Goal: Information Seeking & Learning: Learn about a topic

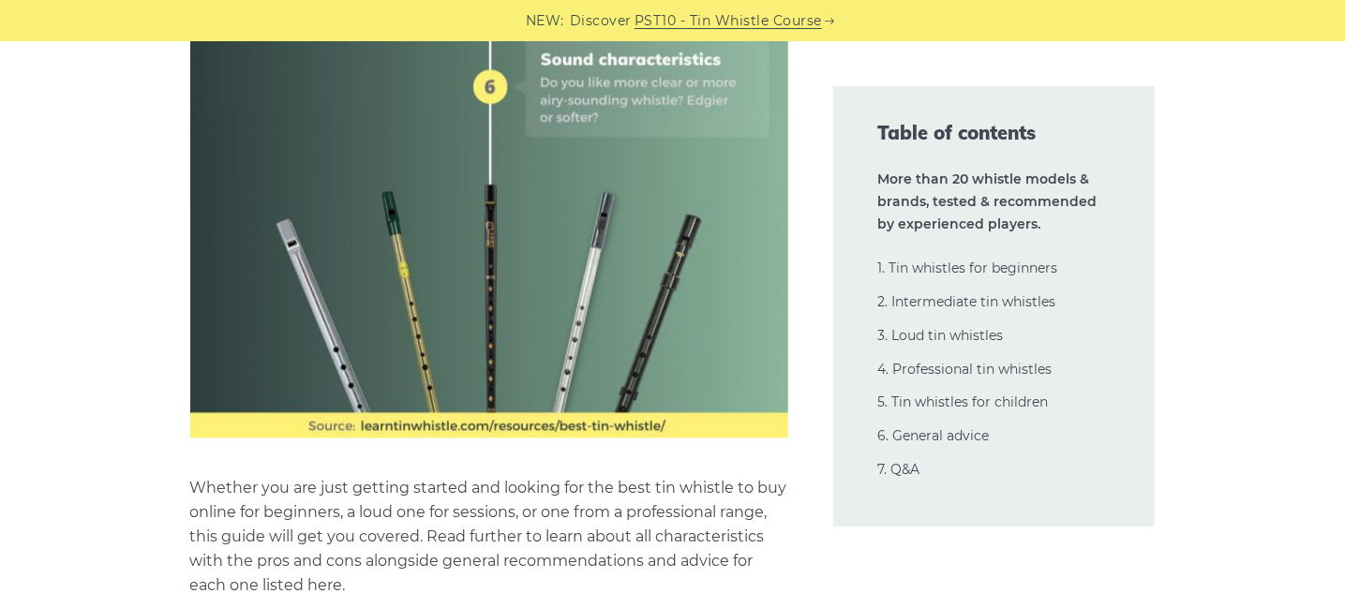
scroll to position [1406, 0]
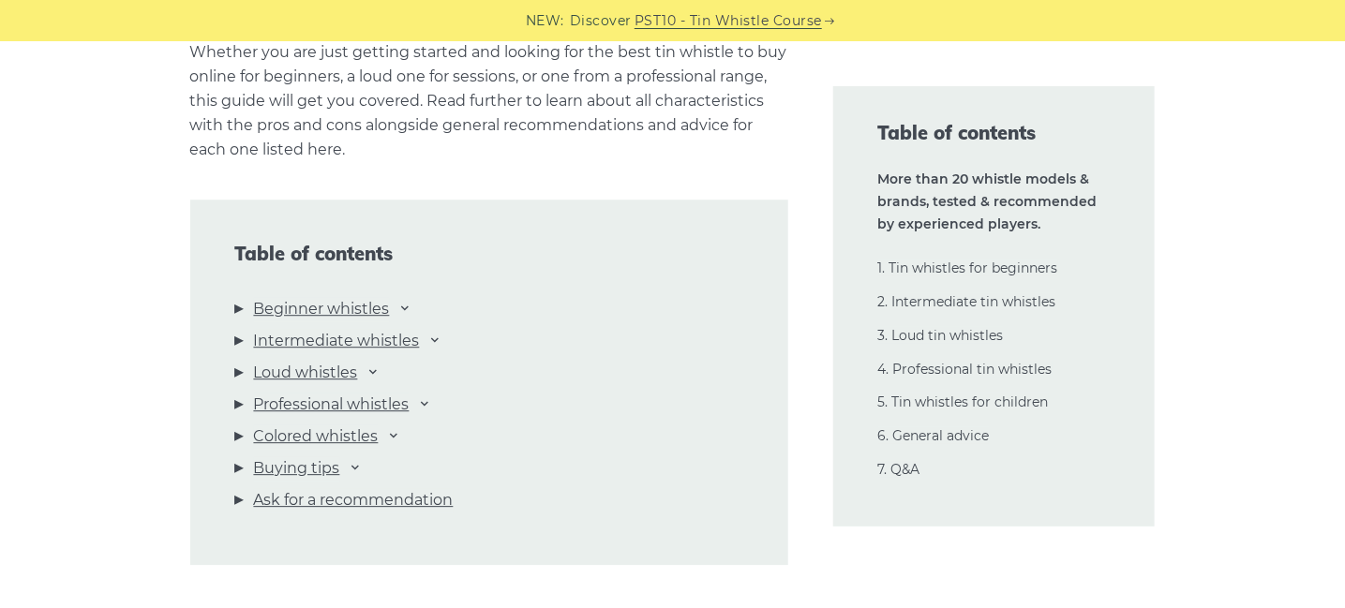
scroll to position [1968, 0]
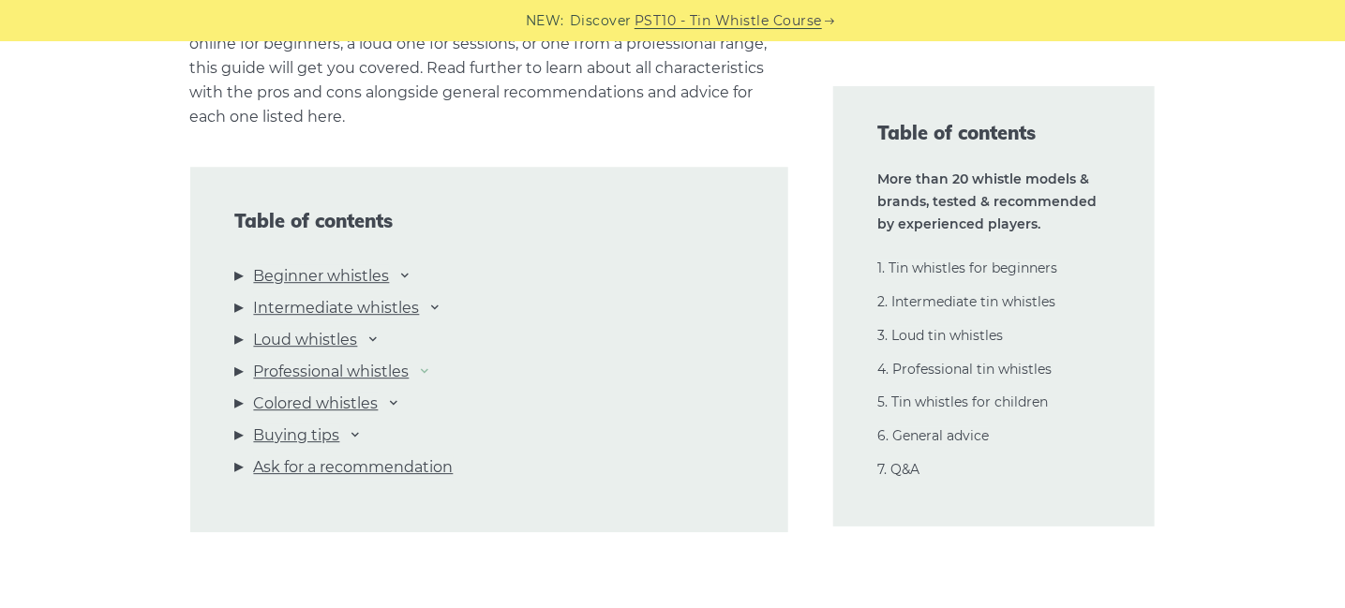
click at [432, 369] on icon at bounding box center [425, 370] width 15 height 15
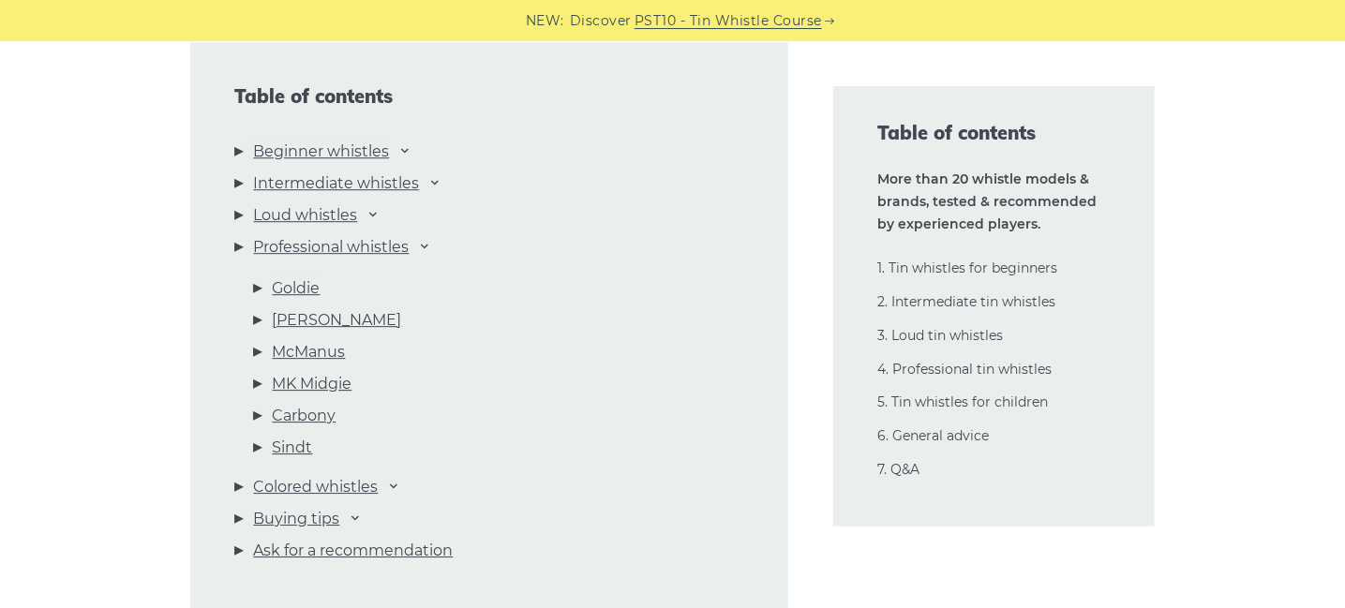
scroll to position [2062, 0]
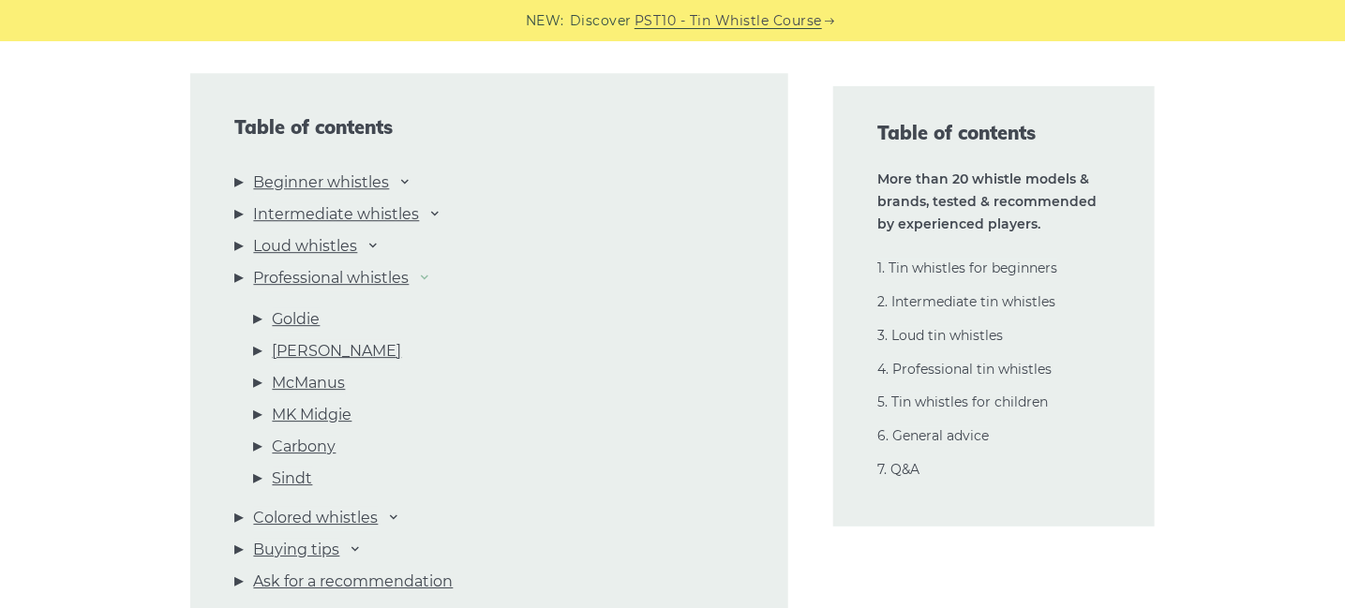
click at [431, 275] on icon at bounding box center [425, 276] width 15 height 15
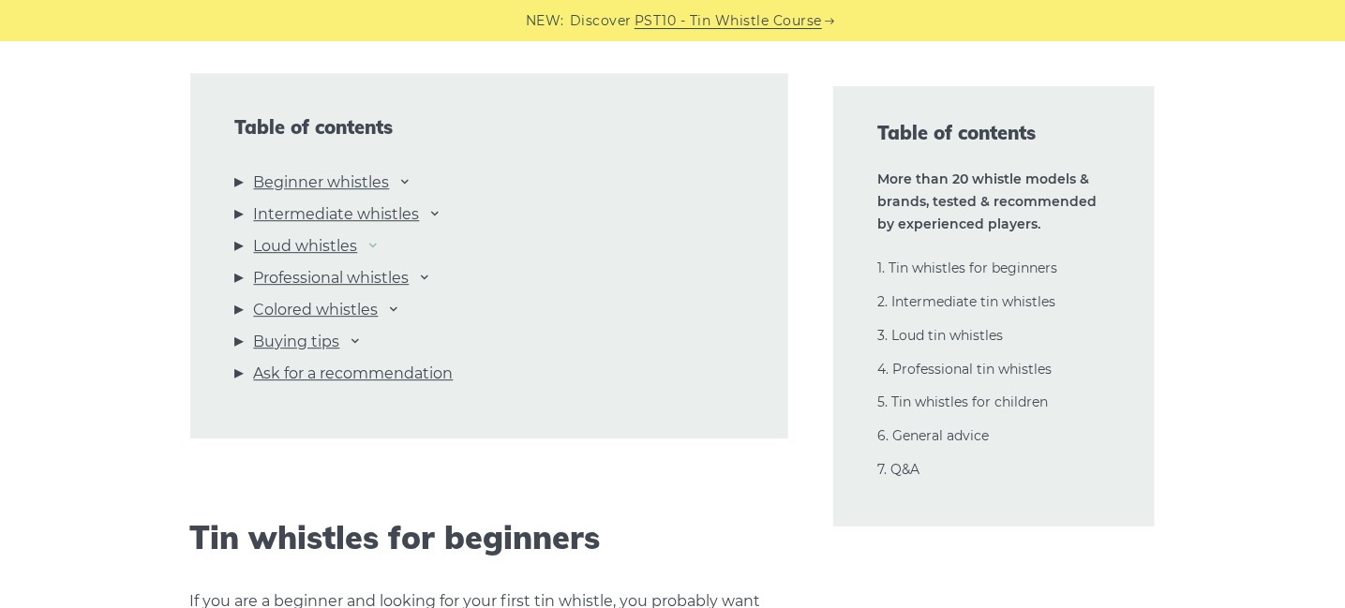
click at [377, 246] on icon at bounding box center [373, 244] width 15 height 15
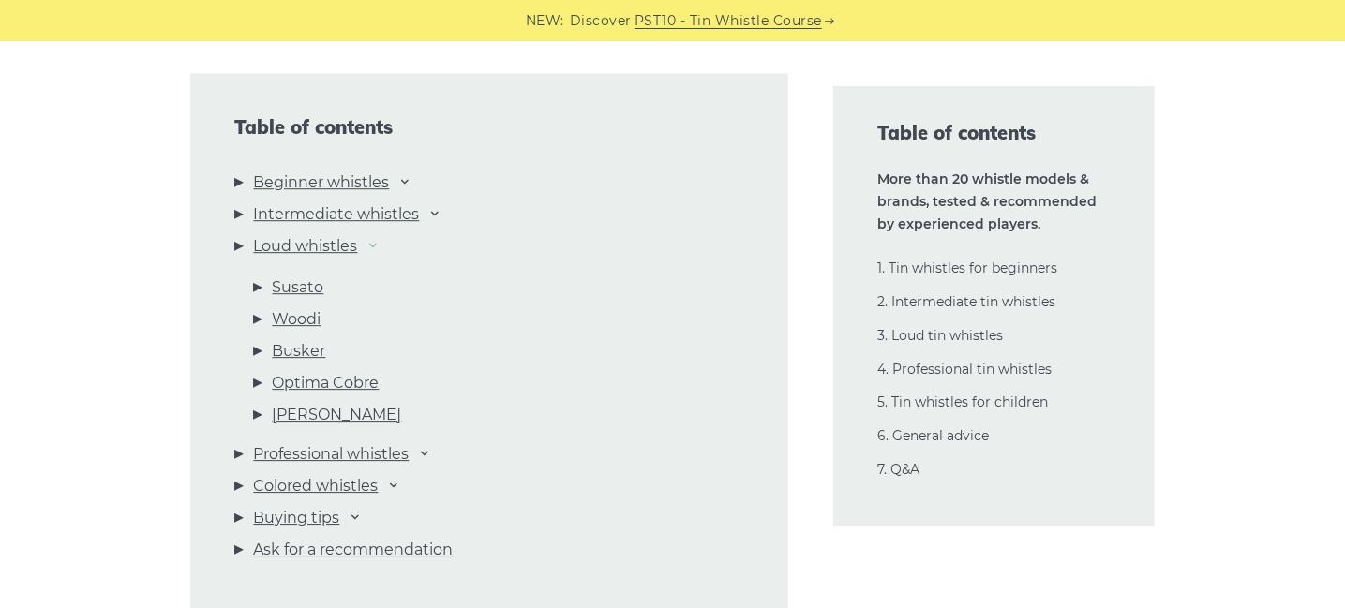
click at [381, 244] on icon at bounding box center [373, 244] width 15 height 15
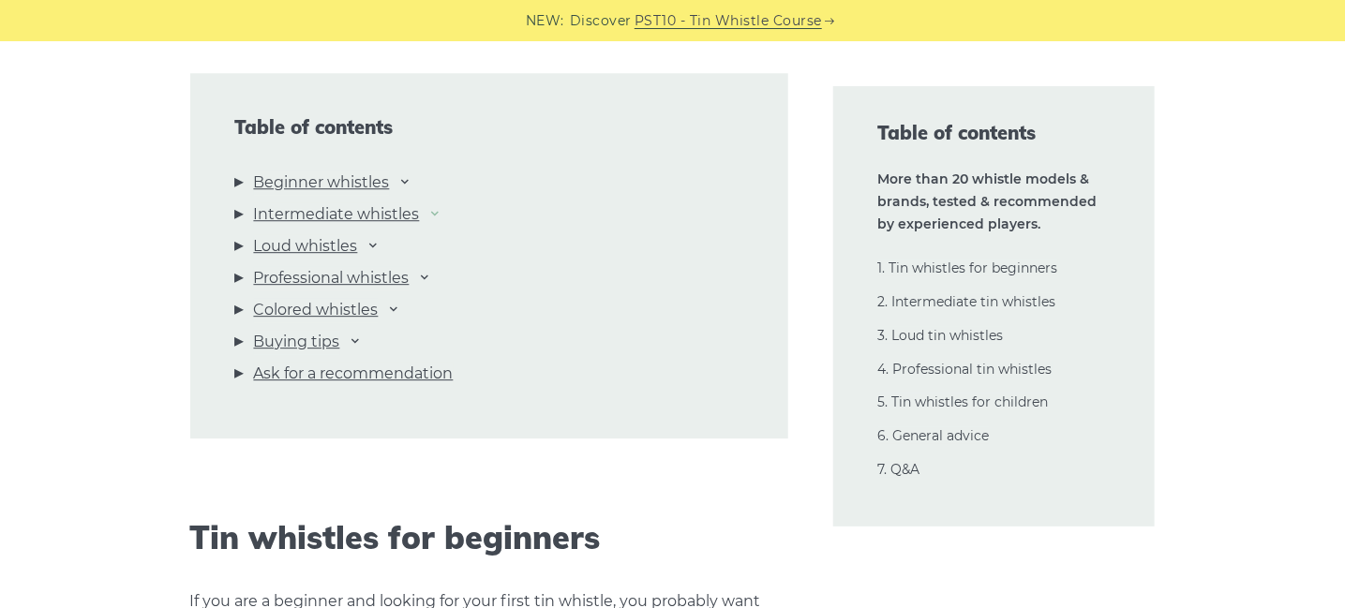
click at [440, 214] on icon at bounding box center [435, 212] width 15 height 15
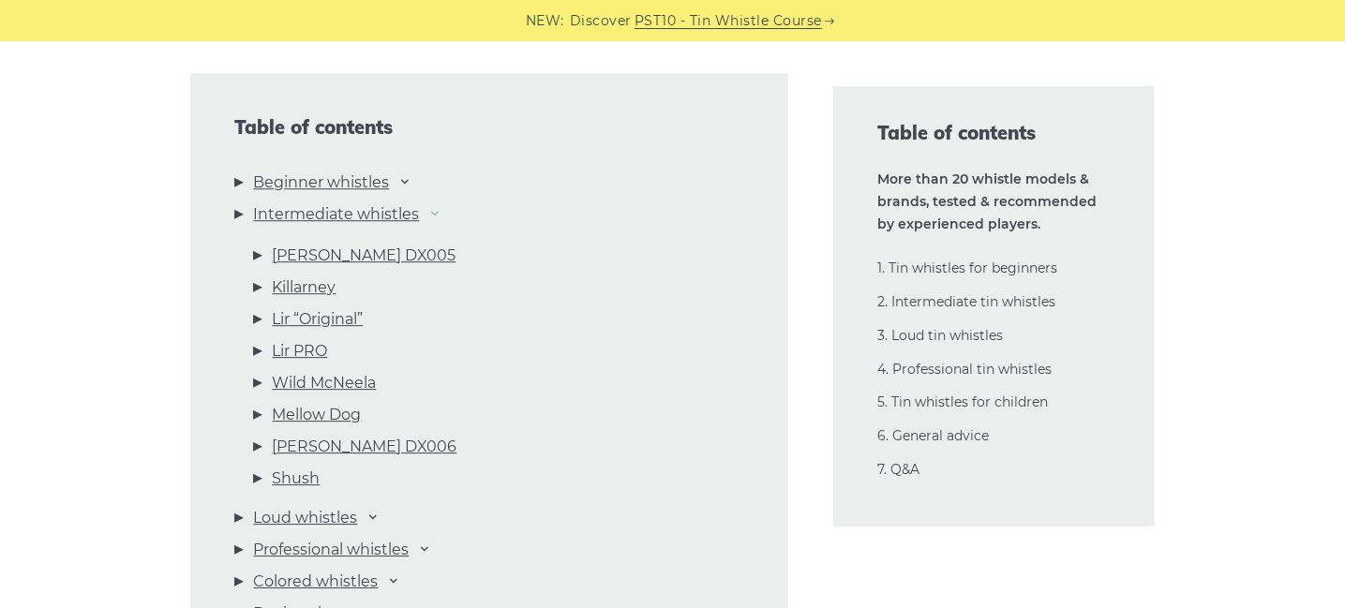
click at [440, 214] on icon at bounding box center [435, 212] width 15 height 15
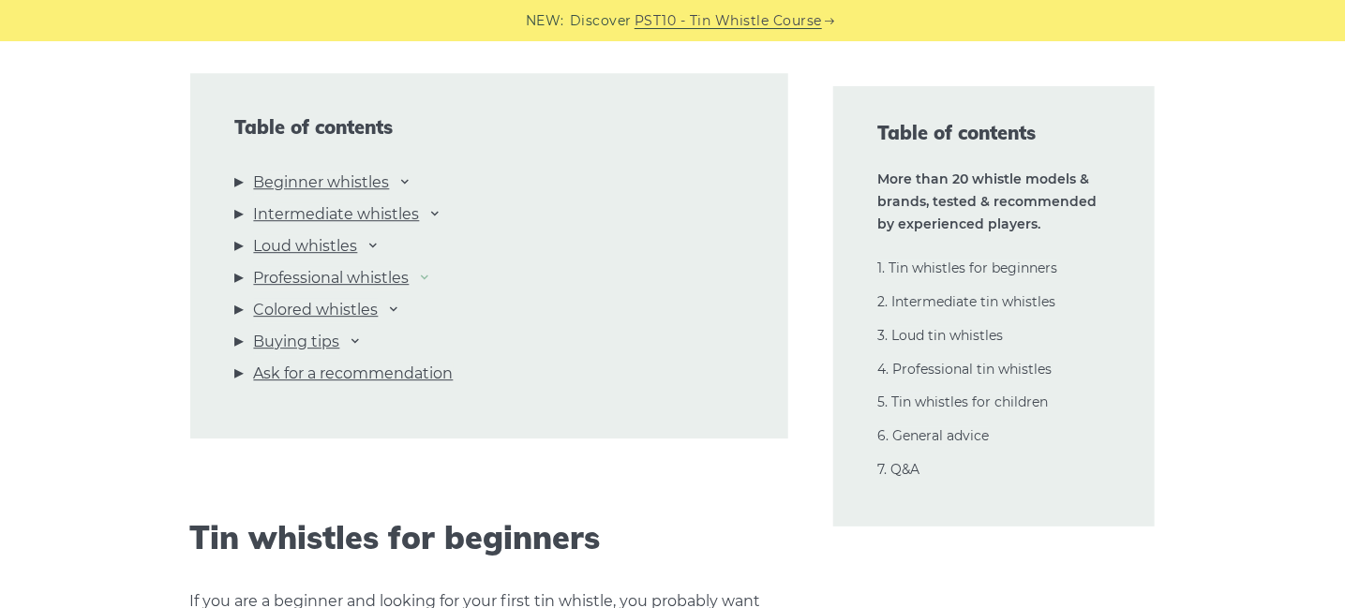
click at [432, 278] on icon at bounding box center [425, 276] width 15 height 15
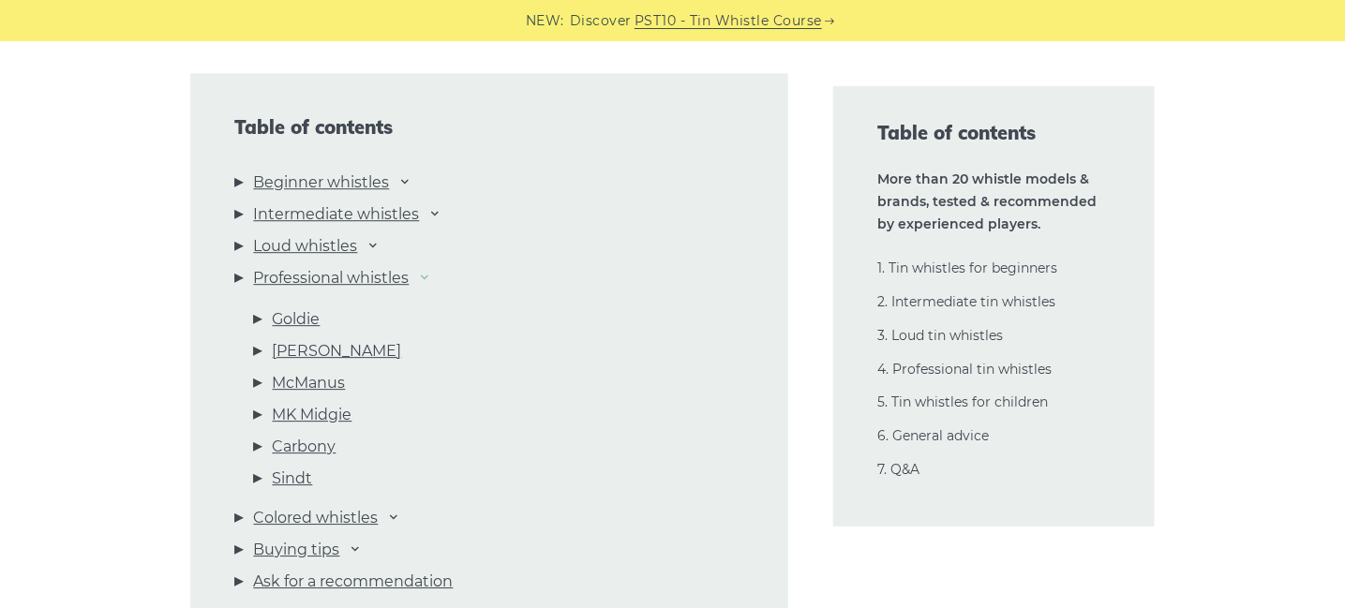
click at [432, 278] on icon at bounding box center [425, 276] width 15 height 15
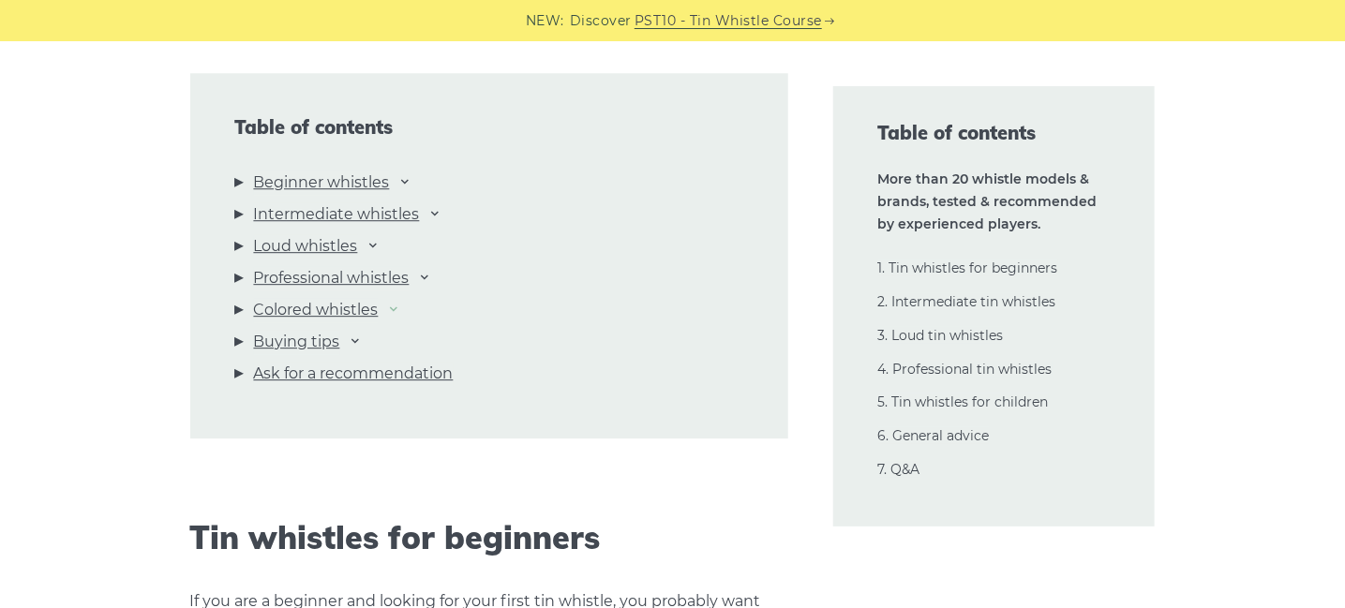
click at [400, 308] on icon at bounding box center [394, 308] width 15 height 15
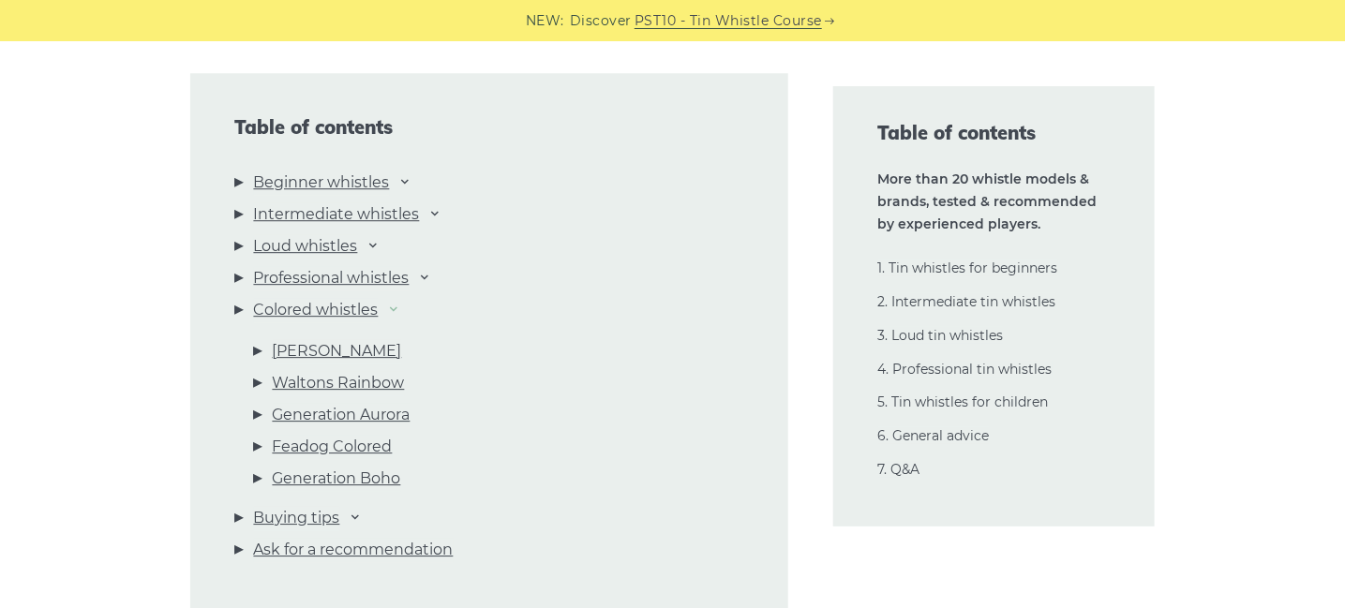
click at [400, 308] on icon at bounding box center [394, 308] width 15 height 15
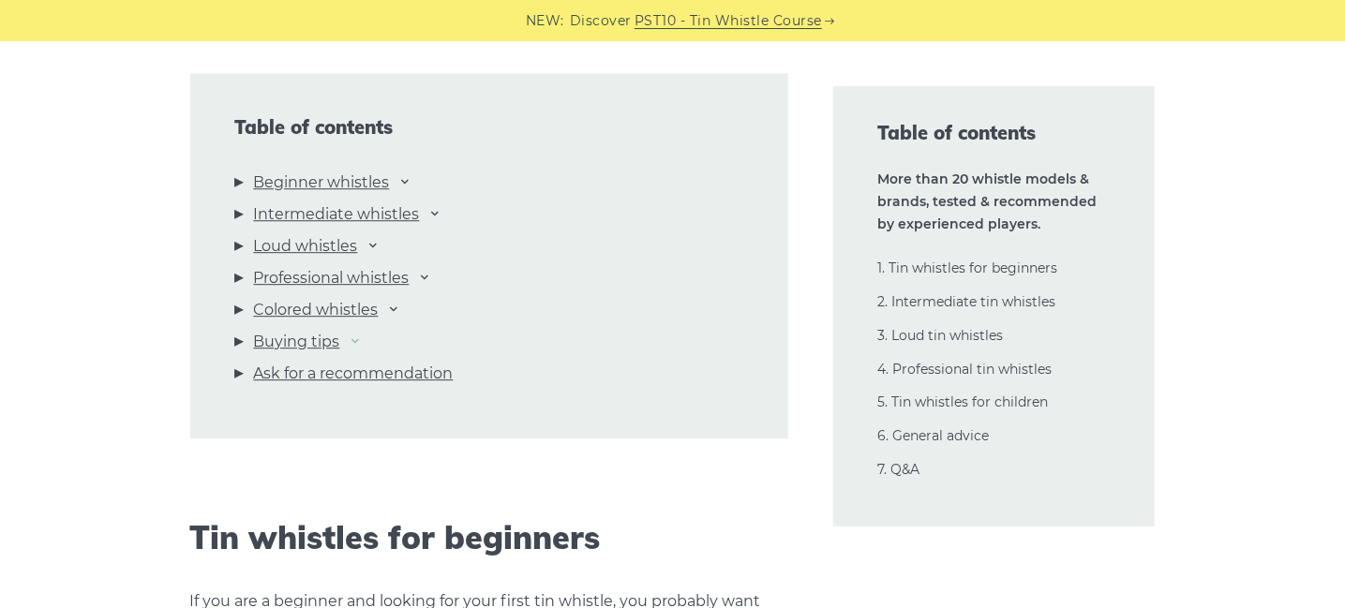
click at [360, 342] on icon at bounding box center [356, 340] width 15 height 15
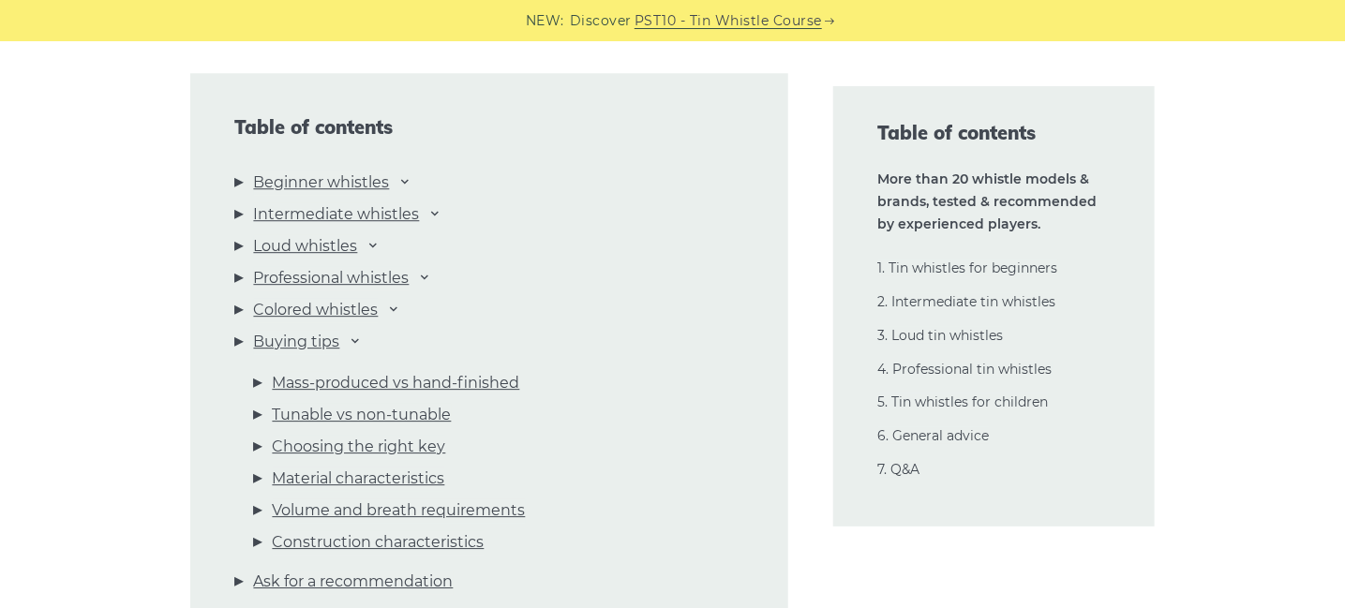
scroll to position [2156, 0]
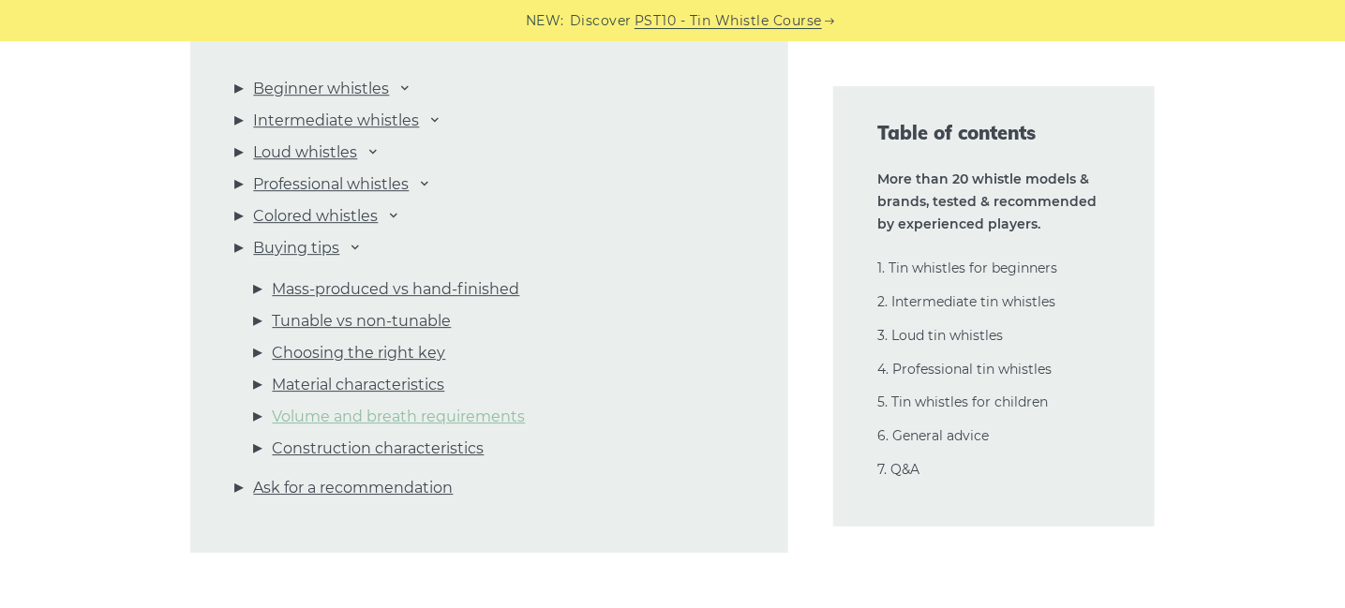
click at [498, 423] on link "Volume and breath requirements" at bounding box center [399, 417] width 253 height 24
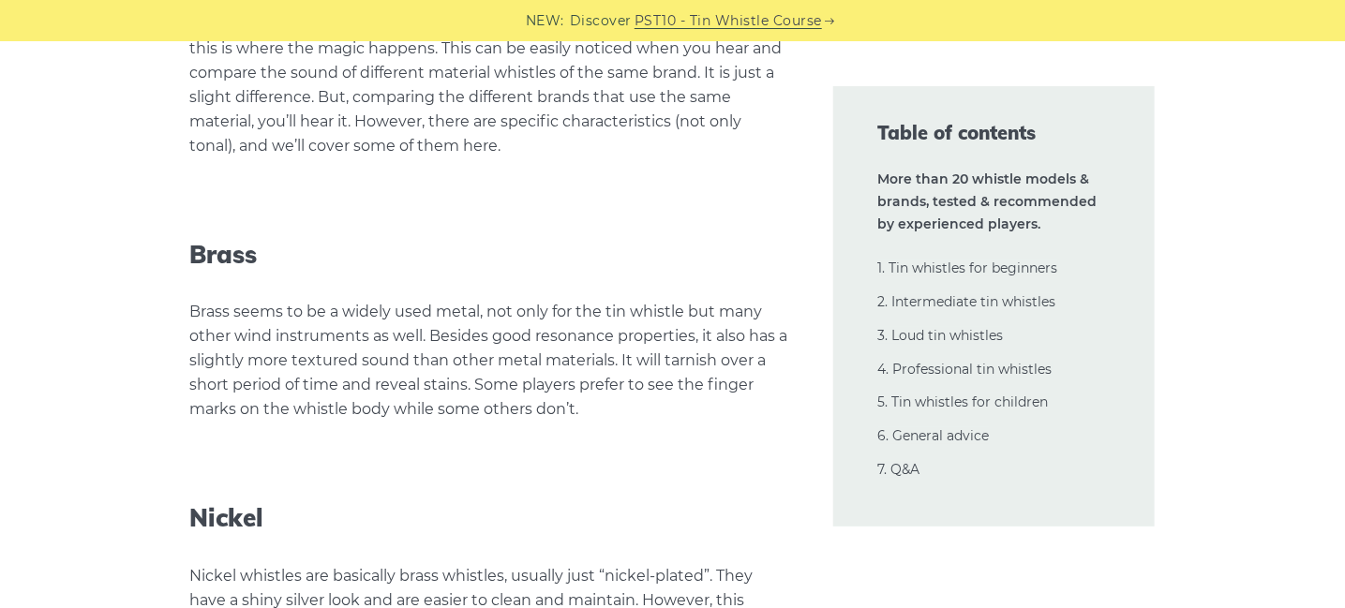
scroll to position [41916, 0]
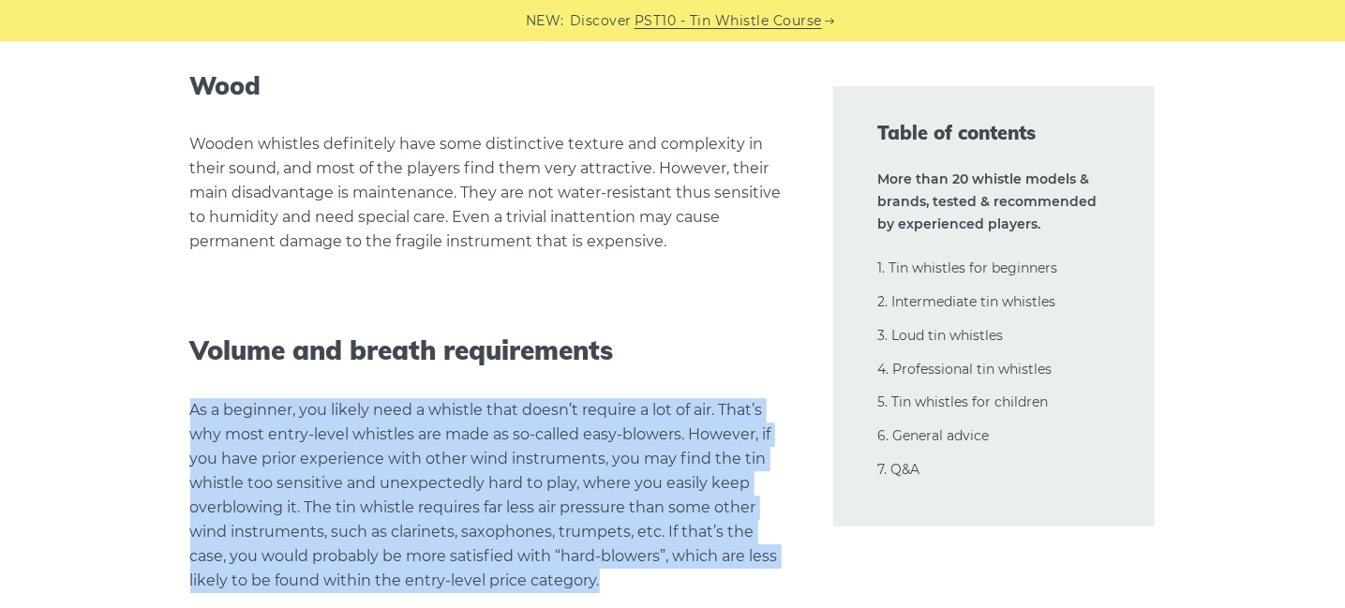
drag, startPoint x: 191, startPoint y: 144, endPoint x: 663, endPoint y: 310, distance: 499.7
click at [663, 398] on p "As a beginner, you likely need a whistle that doesn’t require a lot of air. Tha…" at bounding box center [489, 495] width 598 height 195
copy p "As a beginner, you likely need a whistle that doesn’t require a lot of air. Tha…"
click at [454, 398] on p "As a beginner, you likely need a whistle that doesn’t require a lot of air. Tha…" at bounding box center [489, 495] width 598 height 195
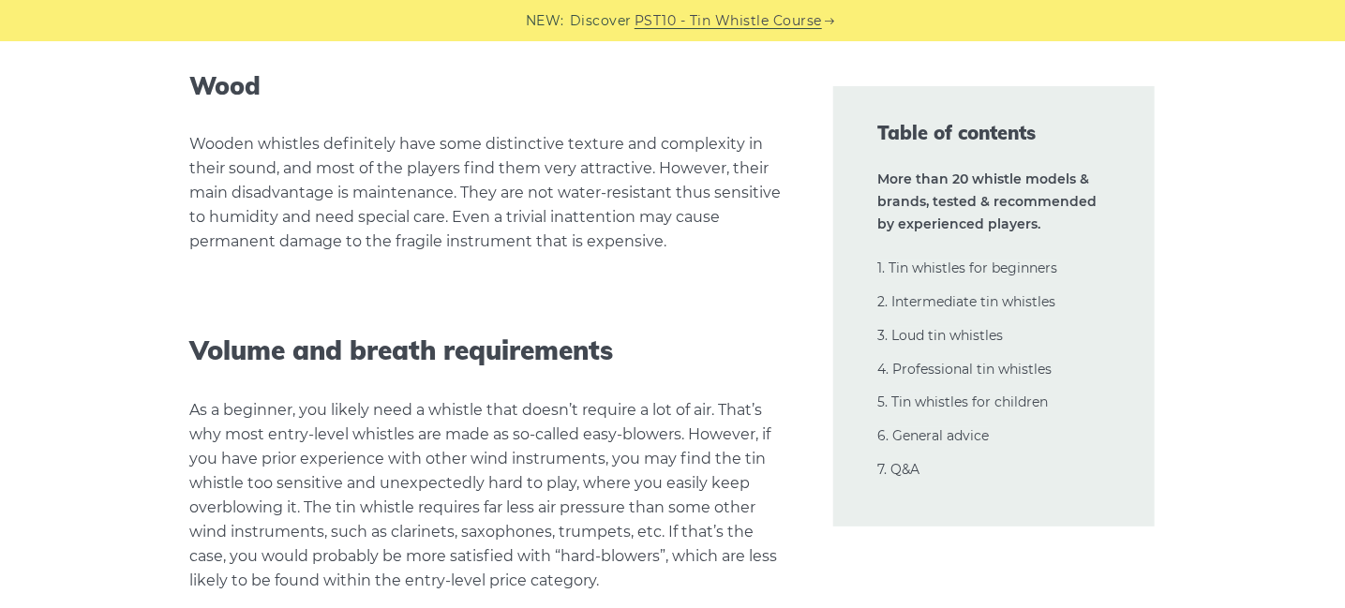
drag, startPoint x: 190, startPoint y: 374, endPoint x: 583, endPoint y: 469, distance: 403.9
copy p "While it might not sound logical, it’s also good to note that easy blowers typi…"
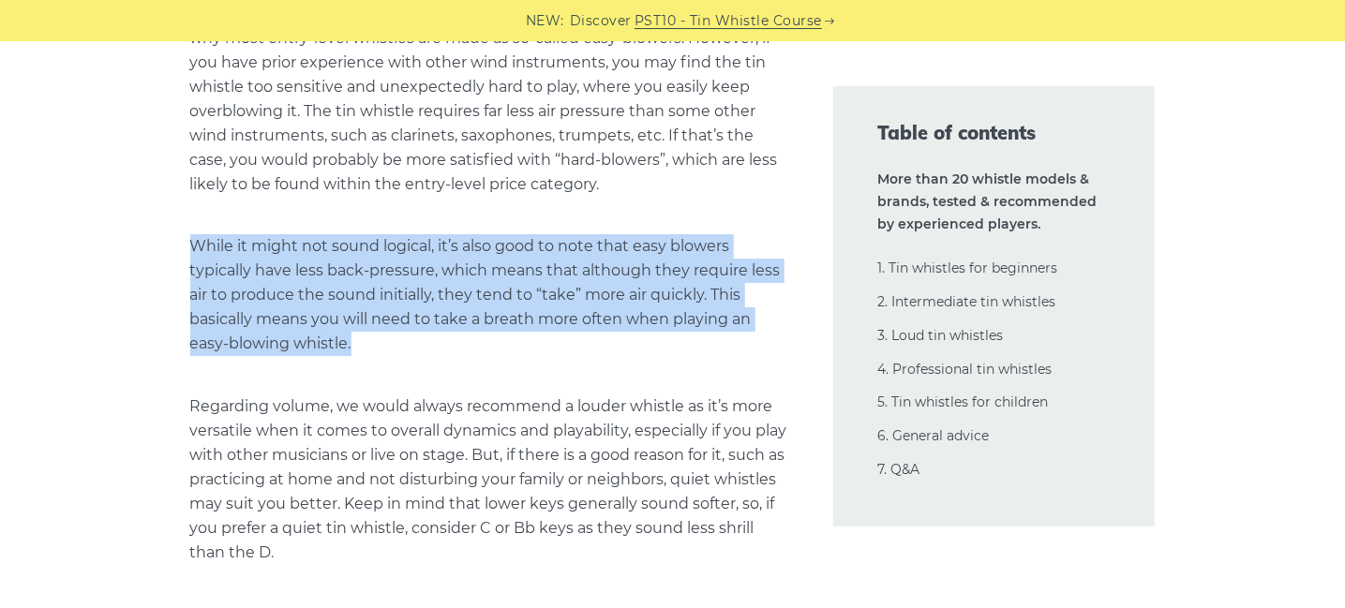
scroll to position [42385, 0]
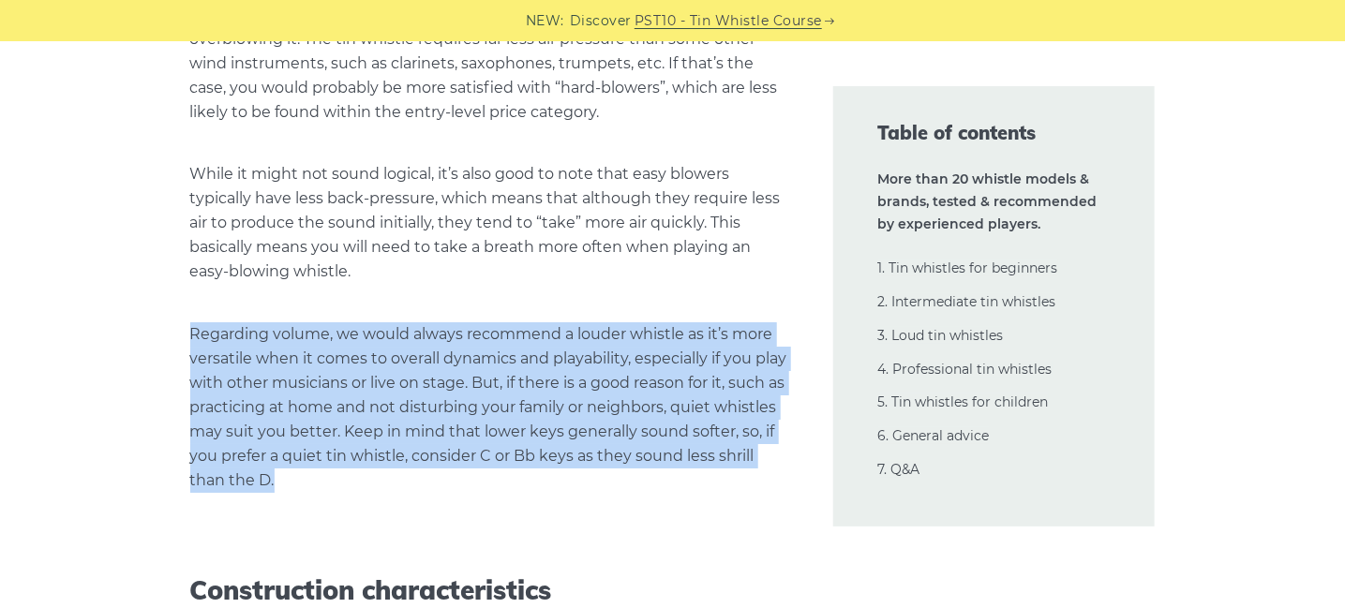
drag, startPoint x: 191, startPoint y: 64, endPoint x: 660, endPoint y: 210, distance: 490.9
click at [660, 322] on p "Regarding volume, we would always recommend a louder whistle as it’s more versa…" at bounding box center [489, 407] width 598 height 171
copy p "Regarding volume, we would always recommend a louder whistle as it’s more versa…"
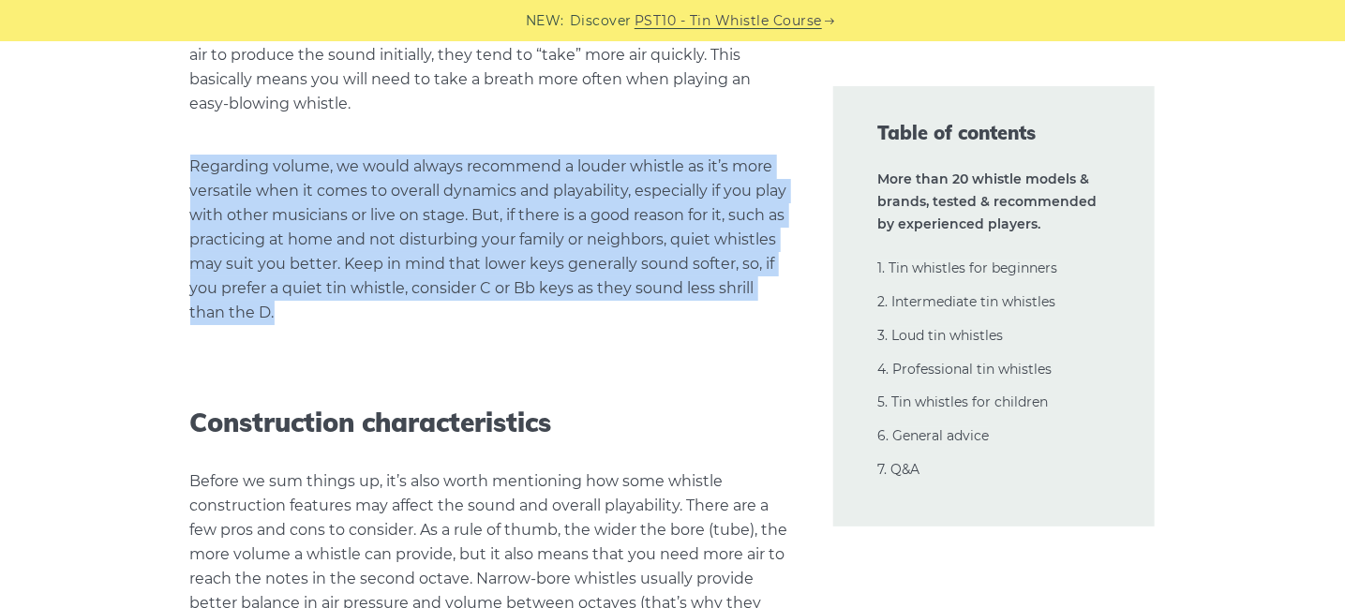
scroll to position [42572, 0]
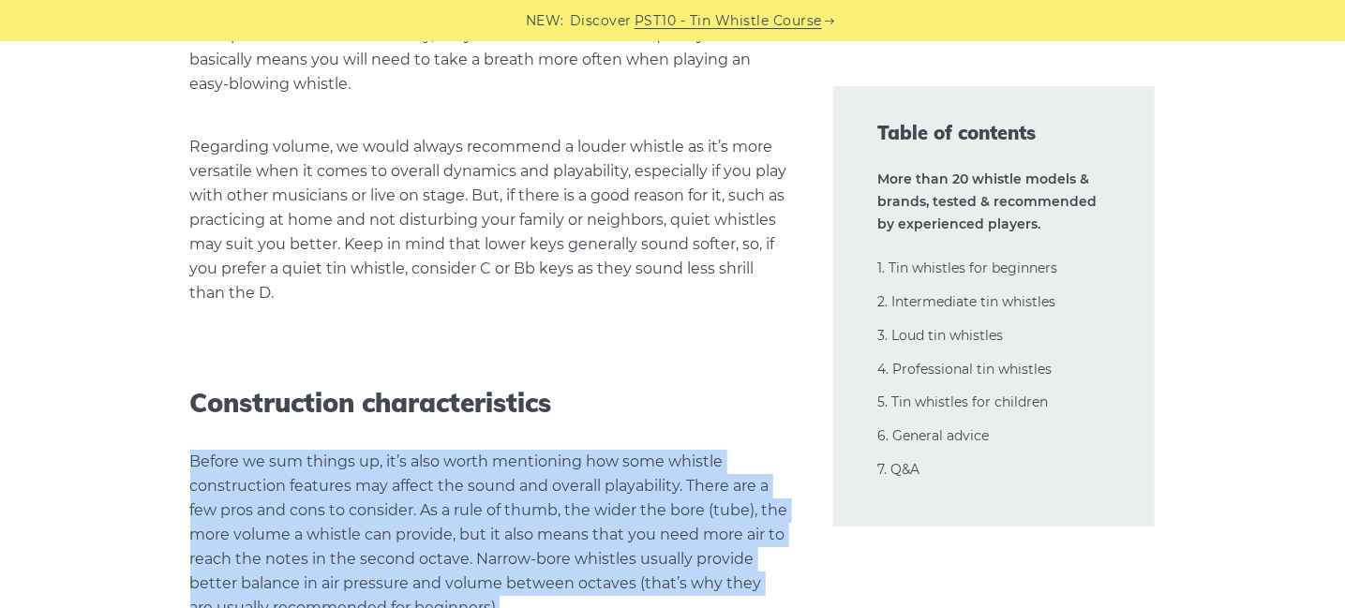
drag, startPoint x: 192, startPoint y: 191, endPoint x: 597, endPoint y: 337, distance: 430.4
click at [597, 450] on p "Before we sum things up, it’s also worth mentioning how some whistle constructi…" at bounding box center [489, 535] width 598 height 171
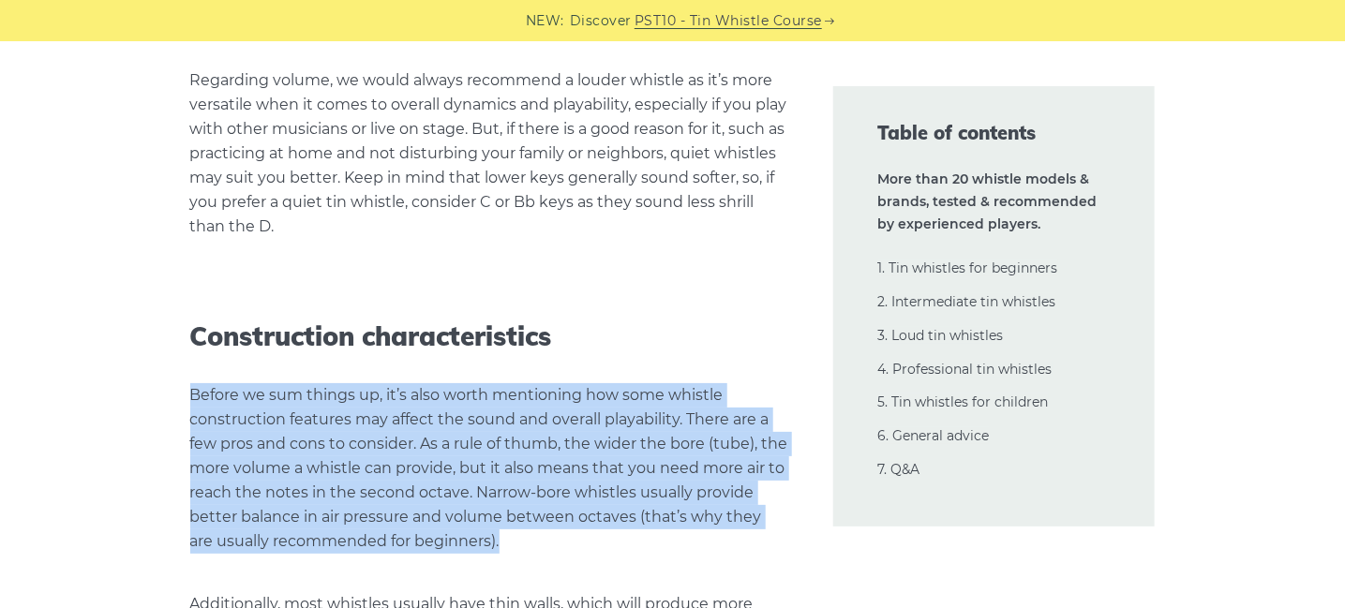
scroll to position [42853, 0]
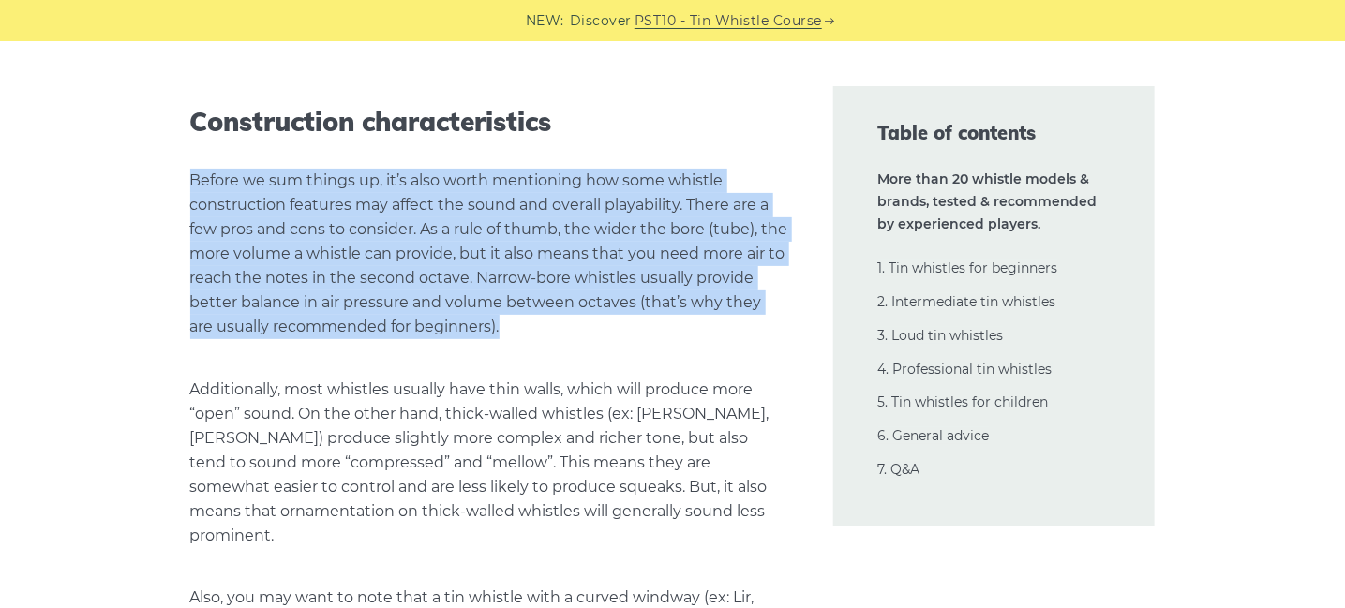
copy p "Before we sum things up, it’s also worth mentioning how some whistle constructi…"
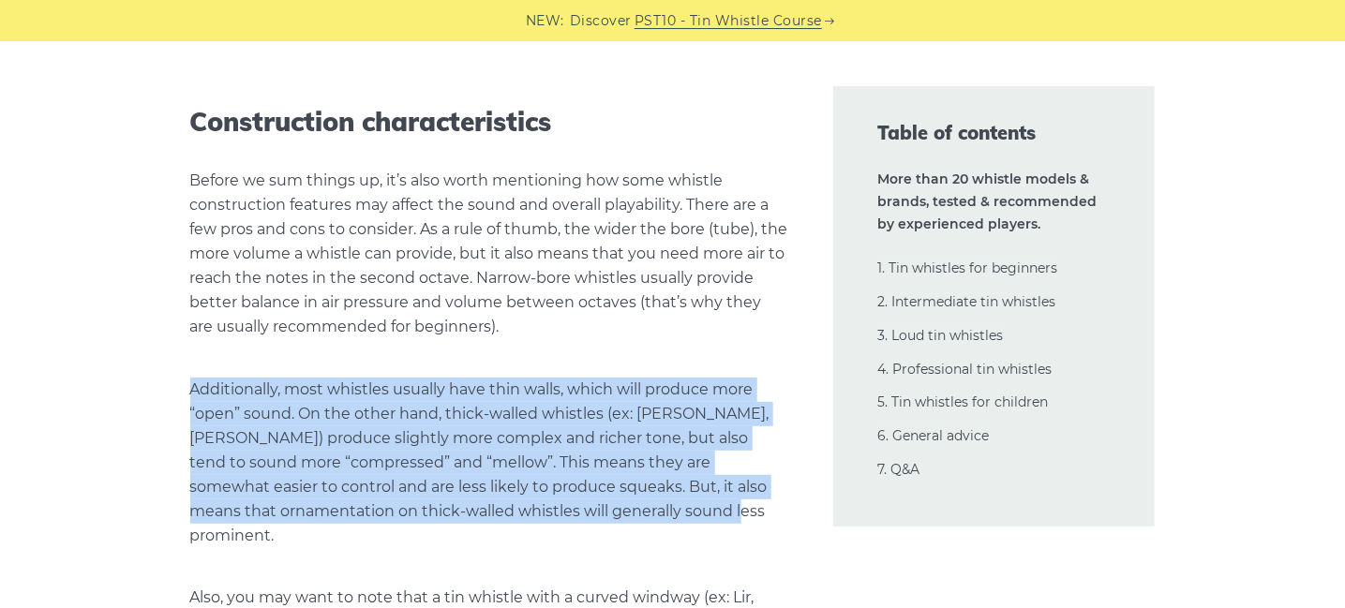
drag, startPoint x: 193, startPoint y: 121, endPoint x: 671, endPoint y: 246, distance: 494.2
click at [671, 378] on p "Additionally, most whistles usually have thin walls, which will produce more “o…" at bounding box center [489, 463] width 598 height 171
copy p "Additionally, most whistles usually have thin walls, which will produce more “o…"
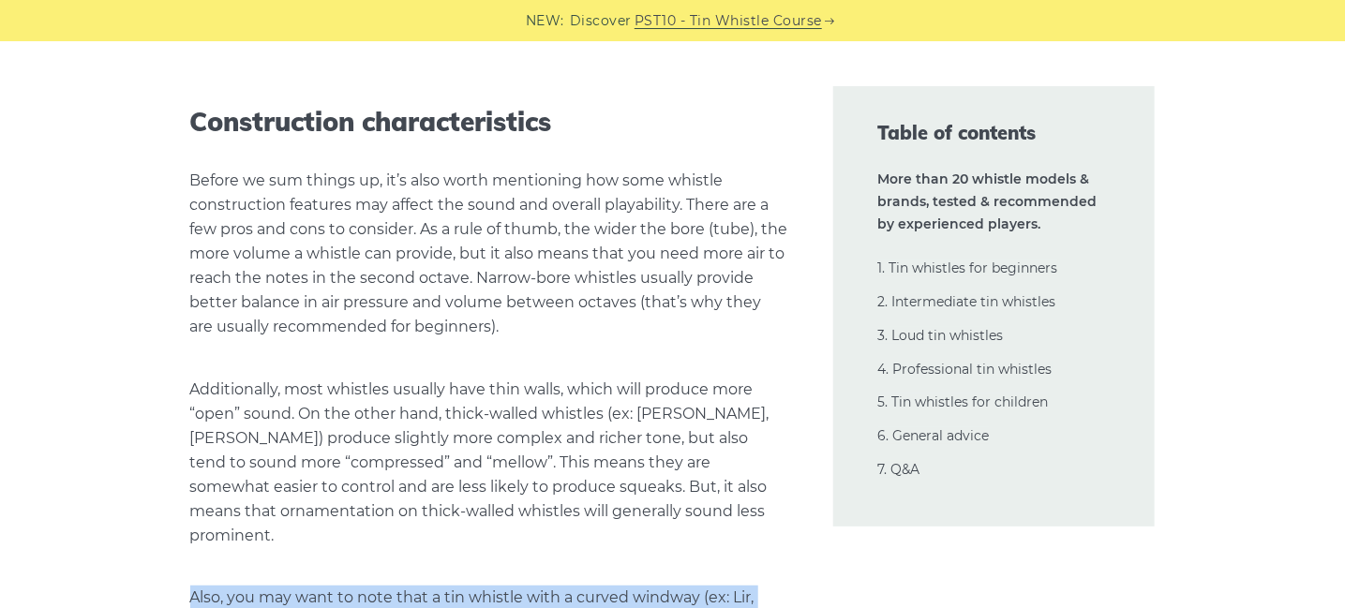
drag, startPoint x: 194, startPoint y: 304, endPoint x: 691, endPoint y: 375, distance: 501.8
copy p "Also, you may want to note that a tin whistle with a curved windway (ex: Lir, K…"
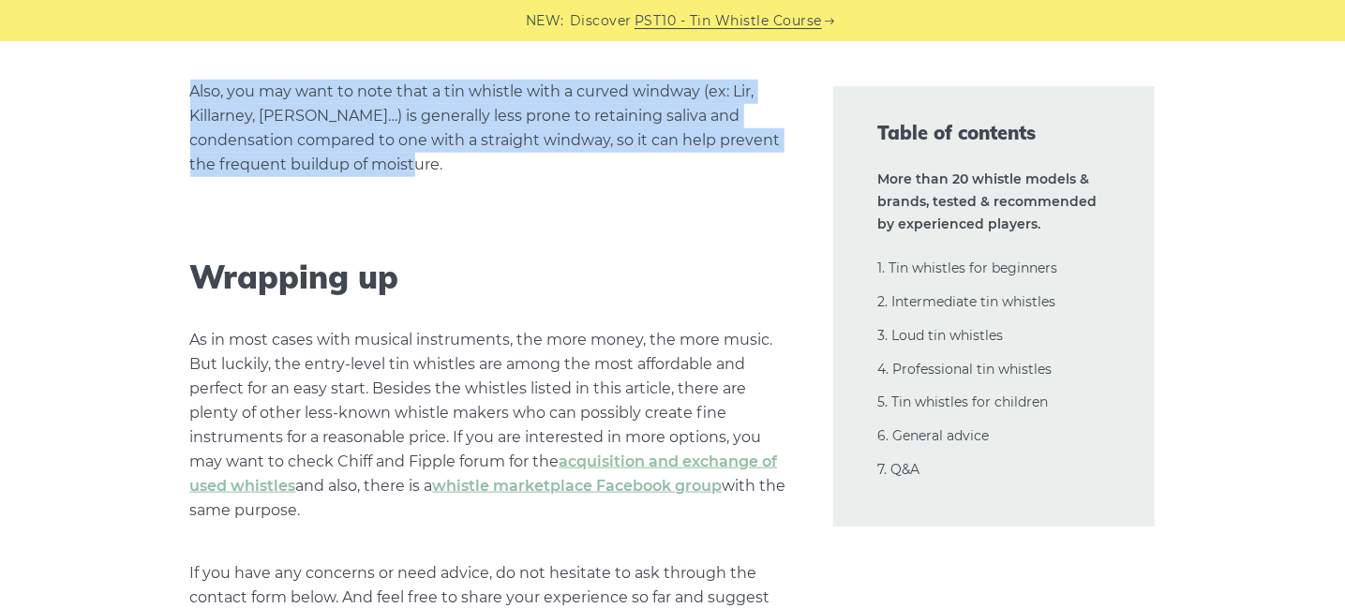
scroll to position [43228, 0]
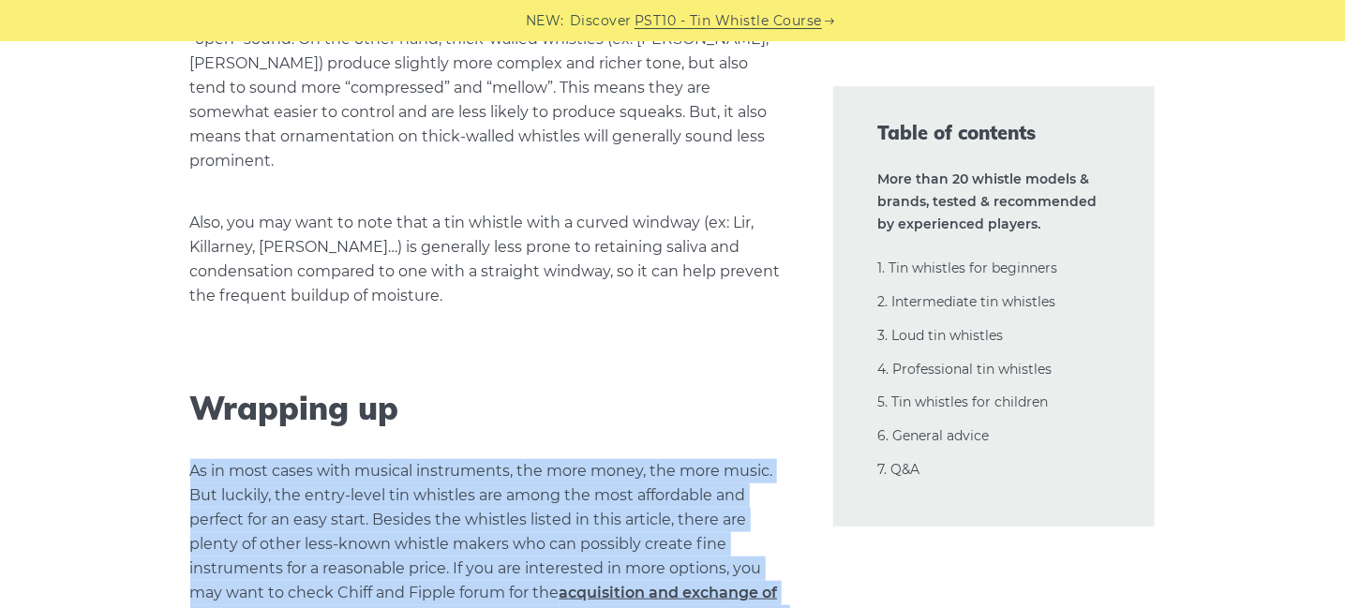
drag, startPoint x: 190, startPoint y: 177, endPoint x: 692, endPoint y: 463, distance: 577.1
copy div "As in most cases with musical instruments, the more money, the more music. But …"
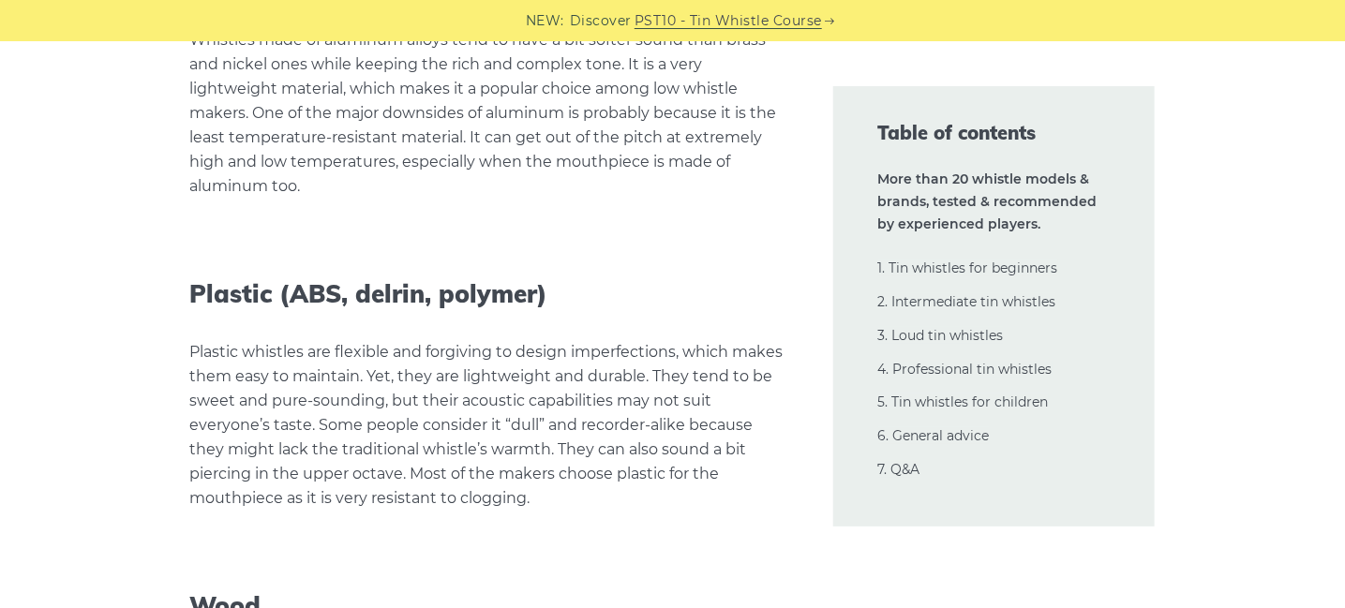
scroll to position [41354, 0]
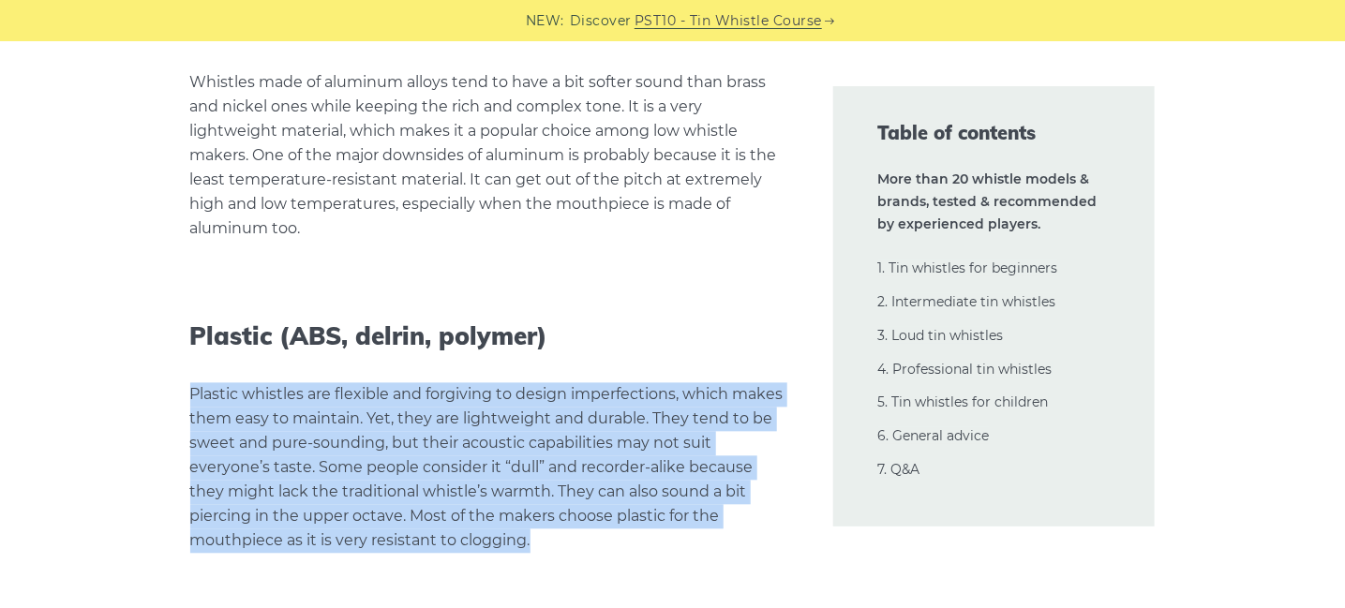
drag, startPoint x: 189, startPoint y: 120, endPoint x: 518, endPoint y: 276, distance: 363.9
click at [518, 382] on p "Plastic whistles are flexible and forgiving to design imperfections, which make…" at bounding box center [489, 467] width 598 height 171
copy p "Plastic whistles are flexible and forgiving to design imperfections, which make…"
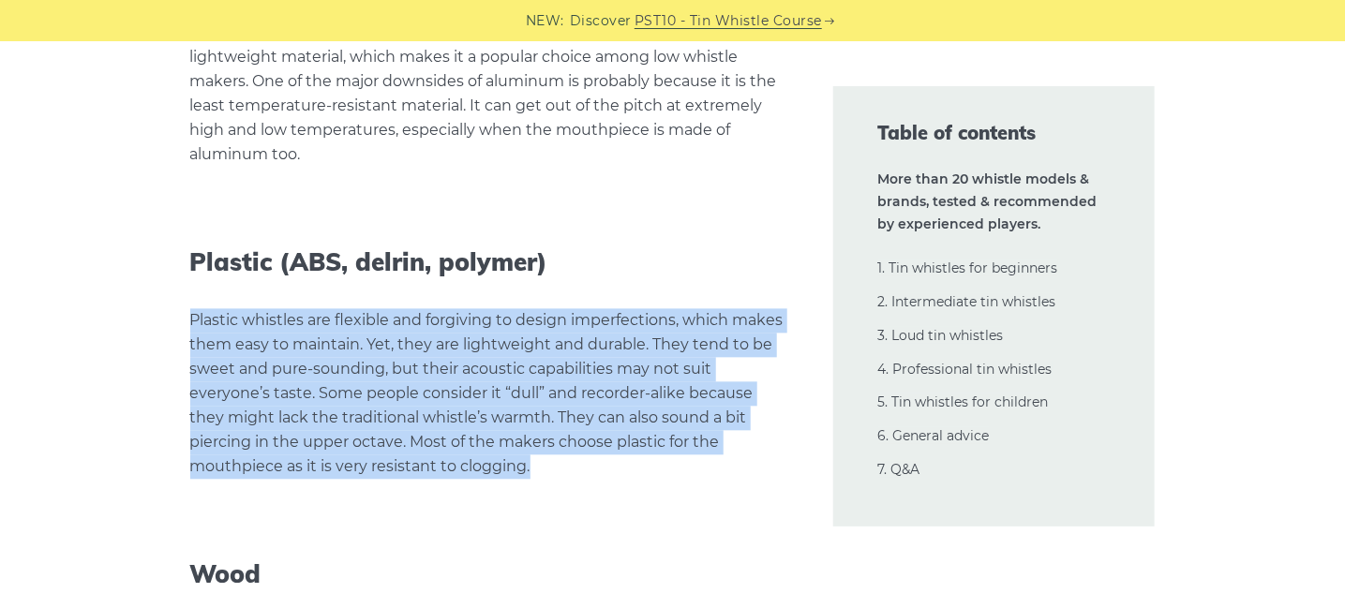
scroll to position [41541, 0]
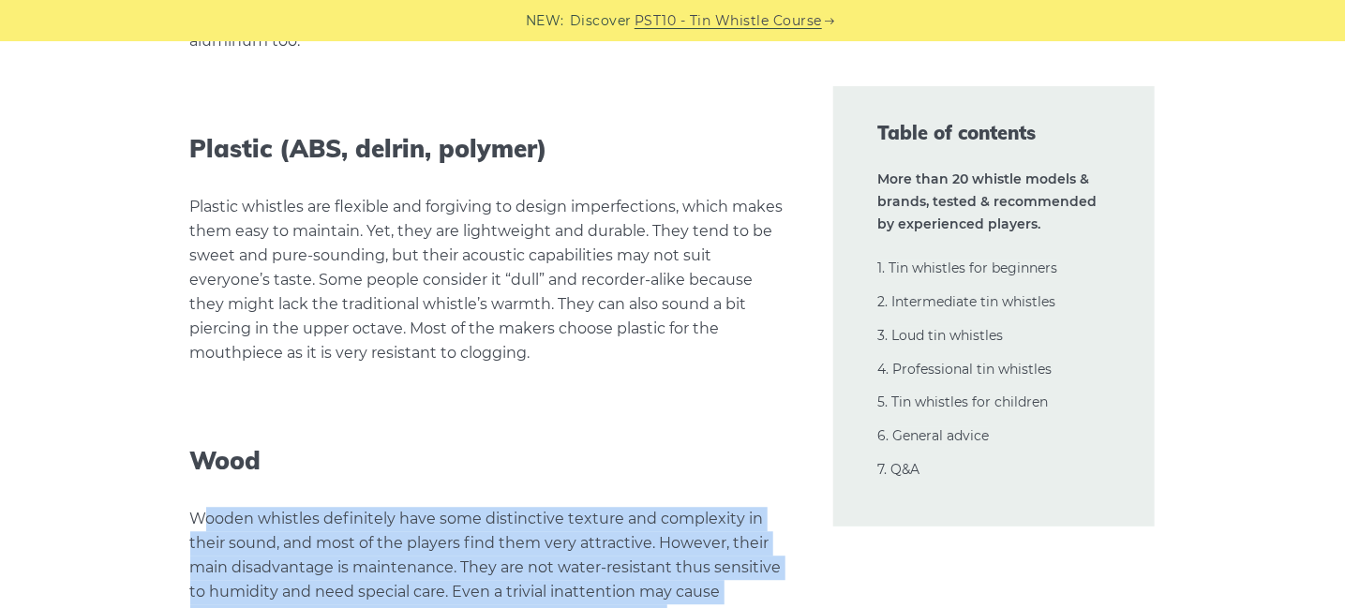
drag, startPoint x: 200, startPoint y: 249, endPoint x: 664, endPoint y: 350, distance: 474.6
click at [664, 507] on p "Wooden whistles definitely have some distinctive texture and complexity in thei…" at bounding box center [489, 568] width 598 height 122
copy p "ooden whistles definitely have some distinctive texture and complexity in their…"
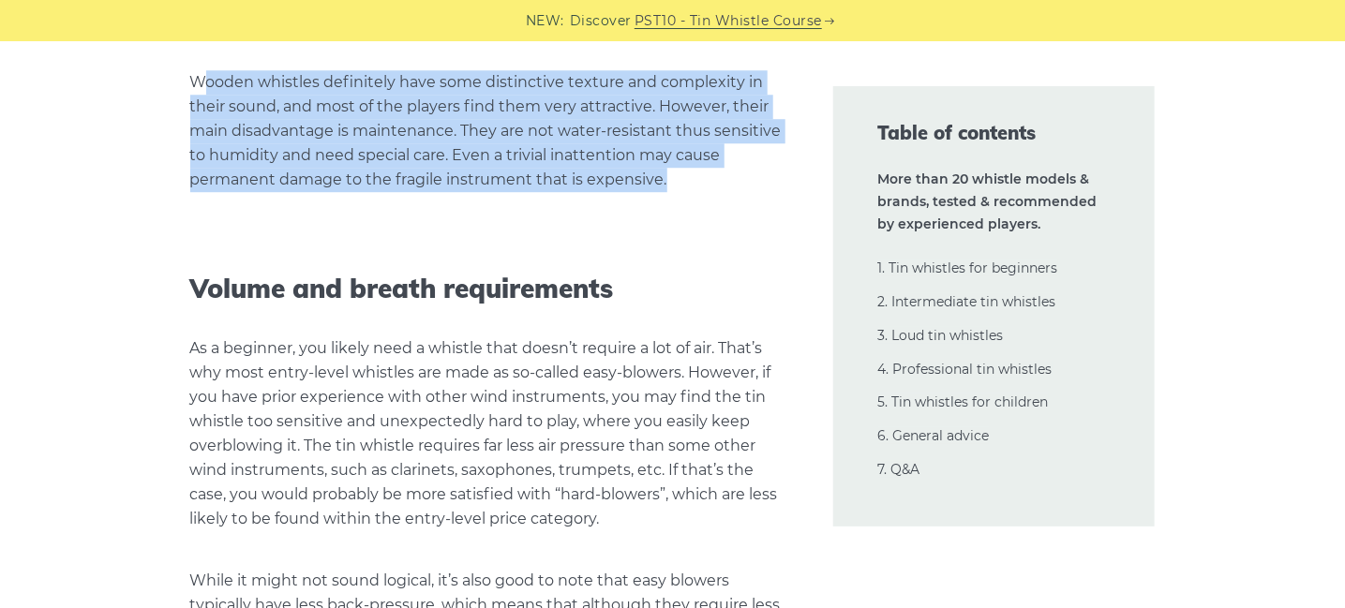
scroll to position [42010, 0]
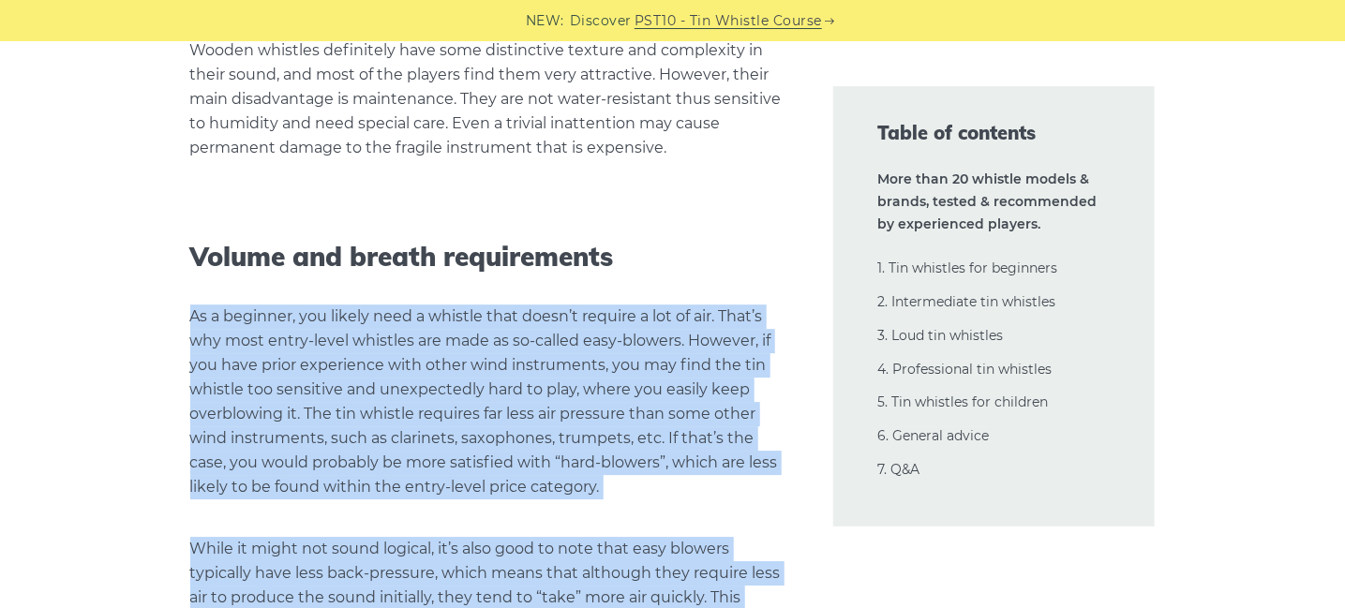
drag, startPoint x: 191, startPoint y: 52, endPoint x: 622, endPoint y: 375, distance: 538.3
copy div "As a beginner, you likely need a whistle that doesn’t require a lot of air. Tha…"
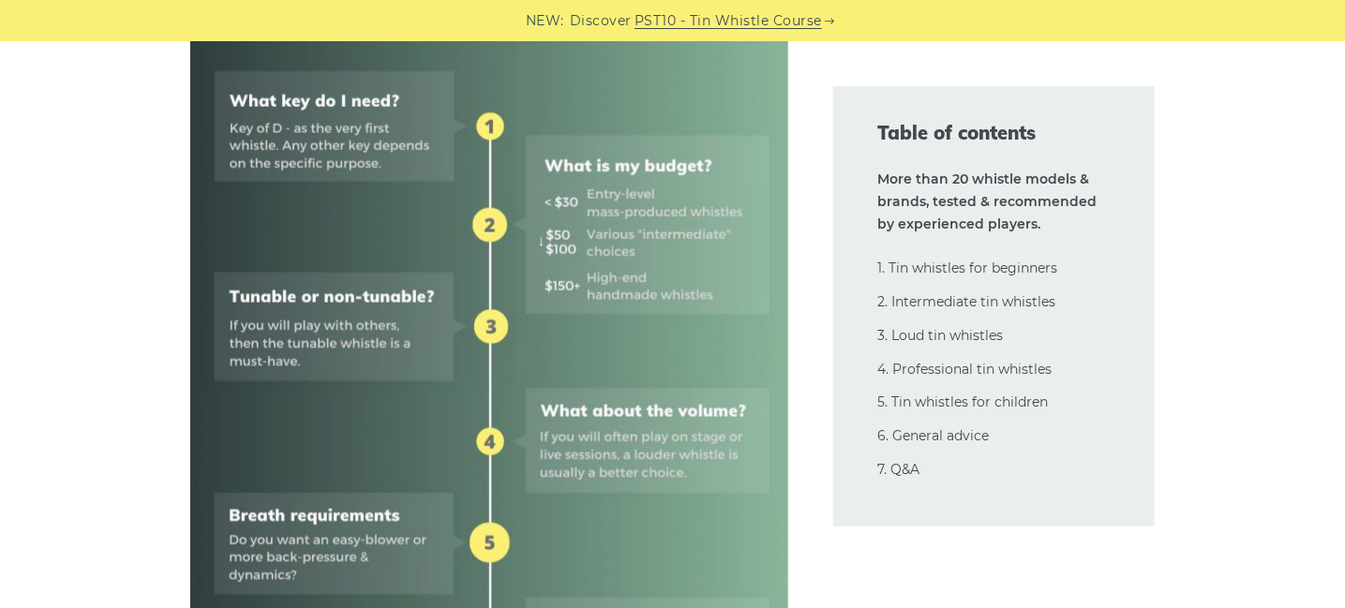
scroll to position [1499, 0]
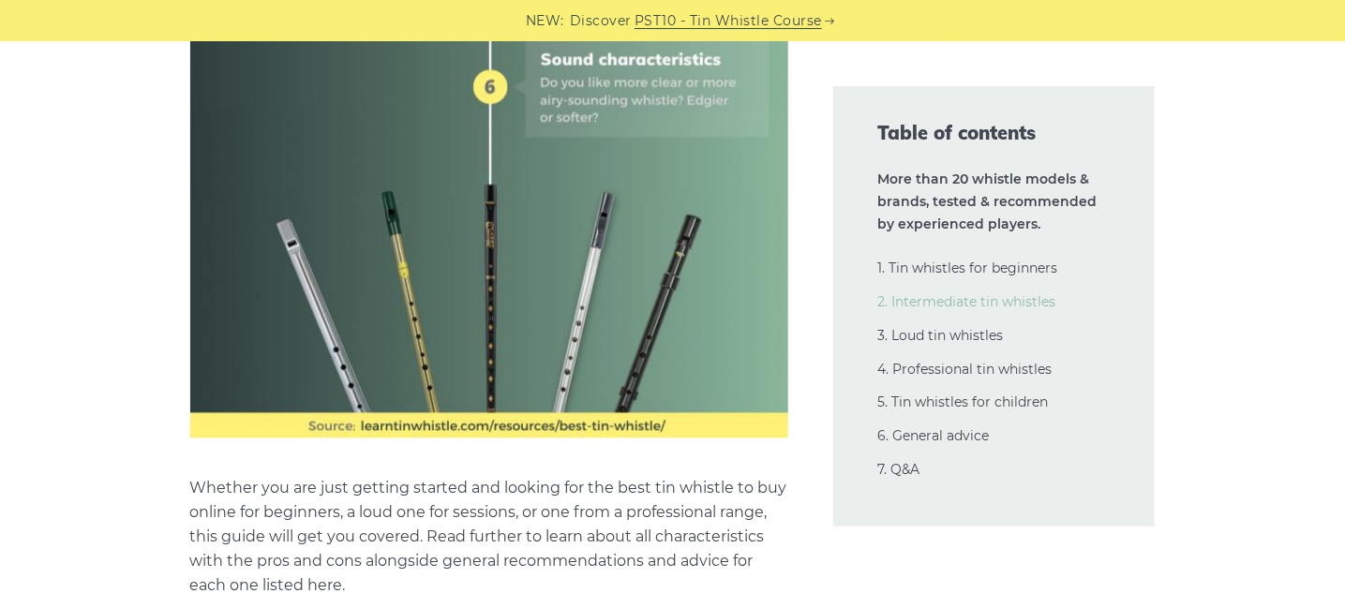
click at [922, 303] on link "2. Intermediate tin whistles" at bounding box center [967, 301] width 178 height 17
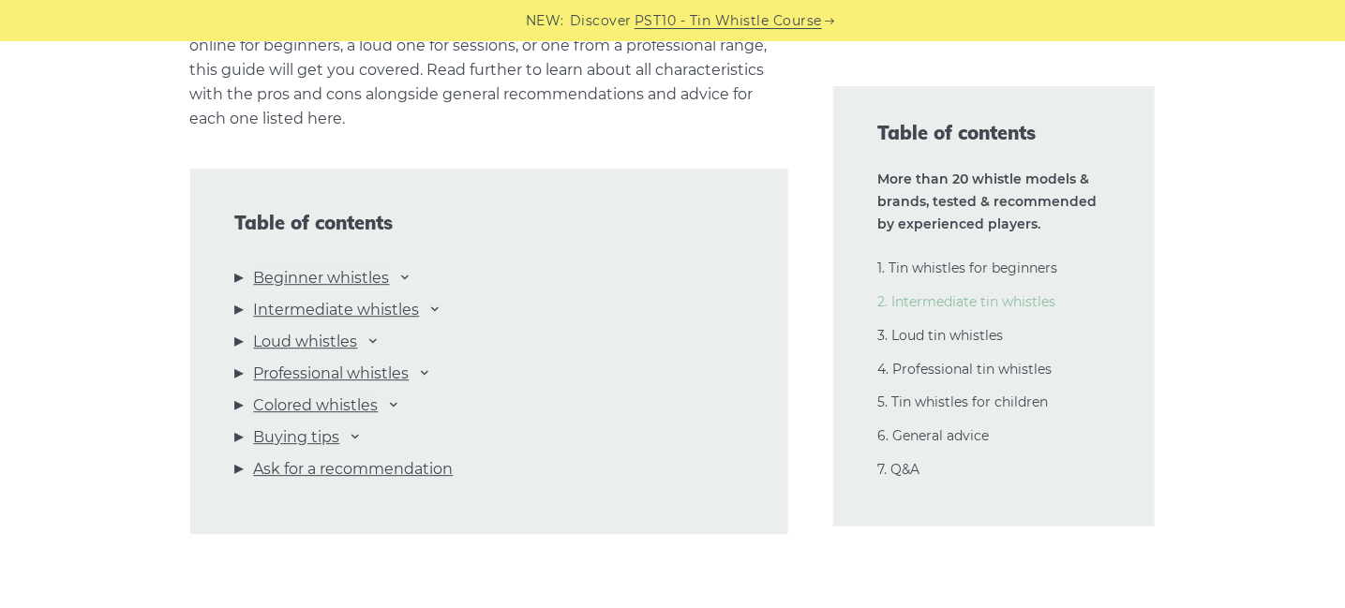
click at [922, 303] on link "2. Intermediate tin whistles" at bounding box center [967, 301] width 178 height 17
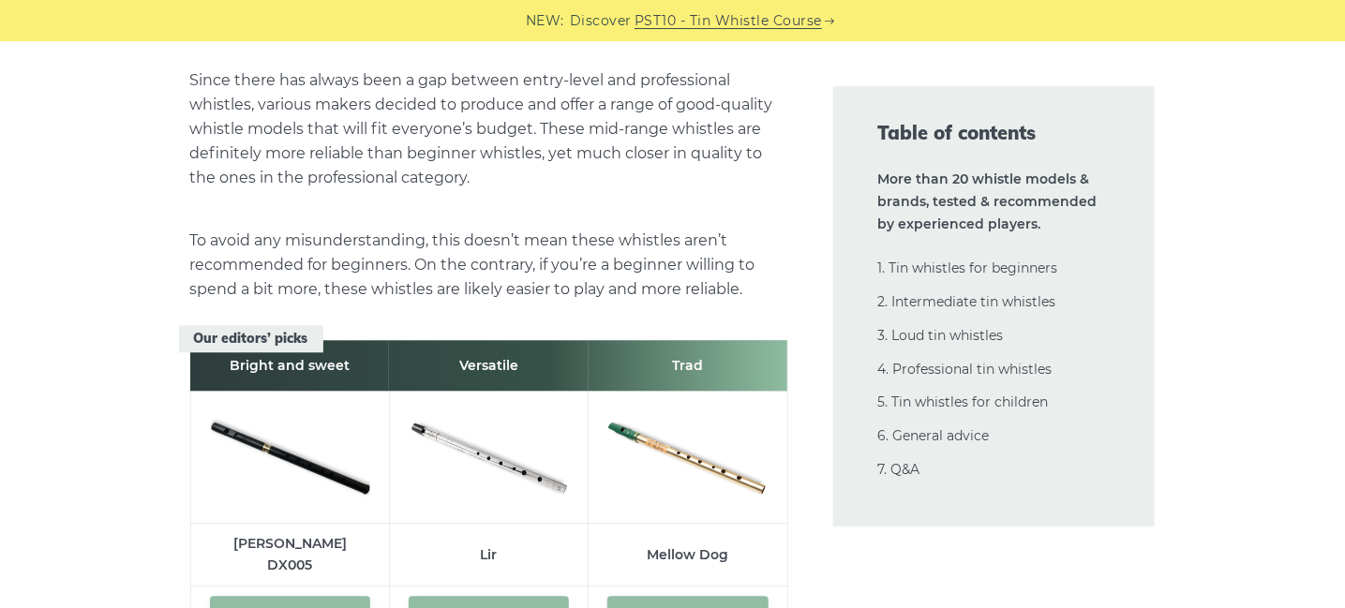
scroll to position [10197, 0]
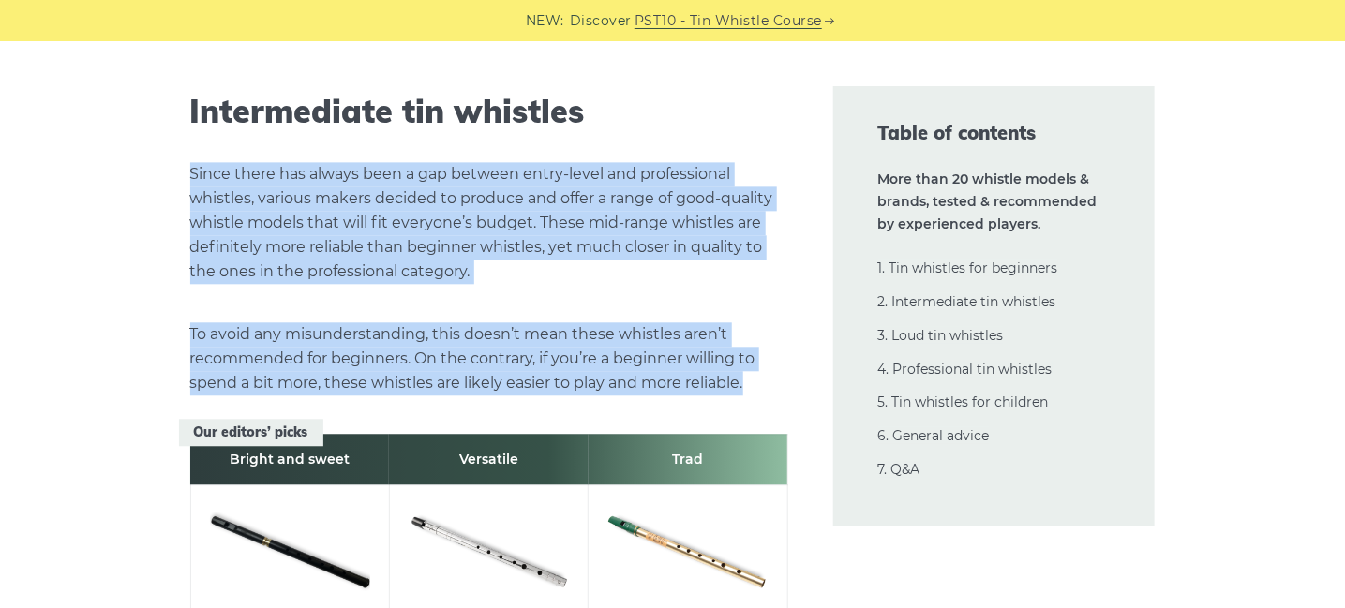
drag, startPoint x: 194, startPoint y: 148, endPoint x: 772, endPoint y: 357, distance: 614.8
copy div "Since there has always been a gap between entry-level and professional whistles…"
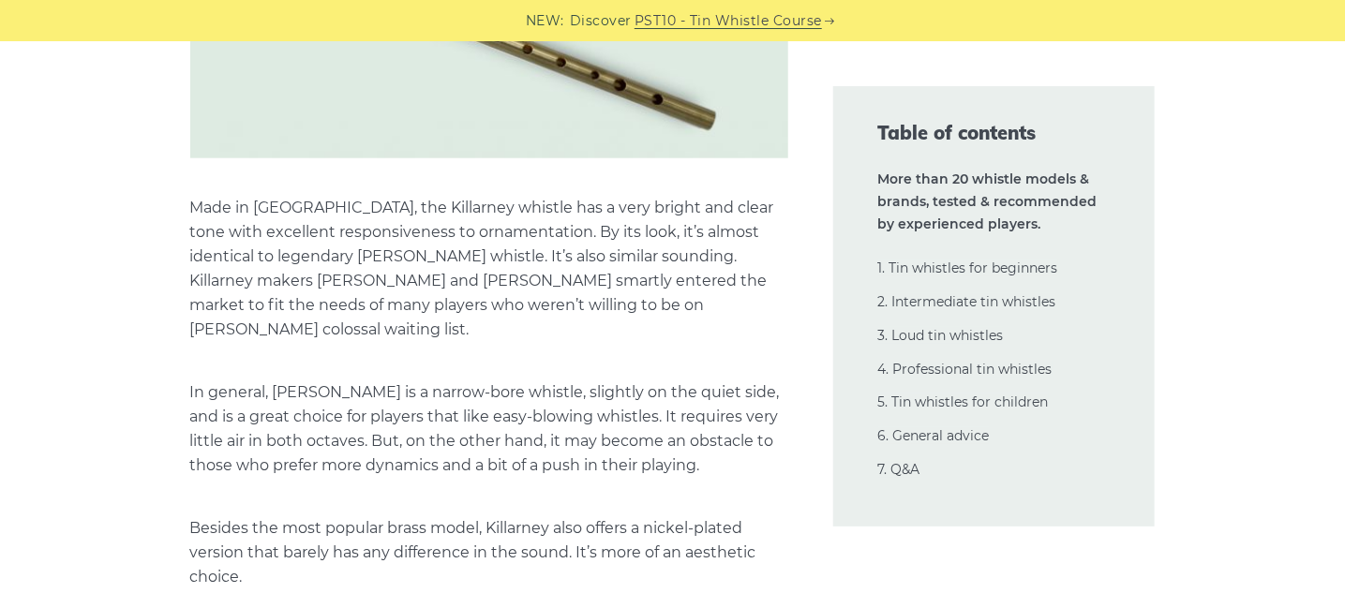
scroll to position [12166, 0]
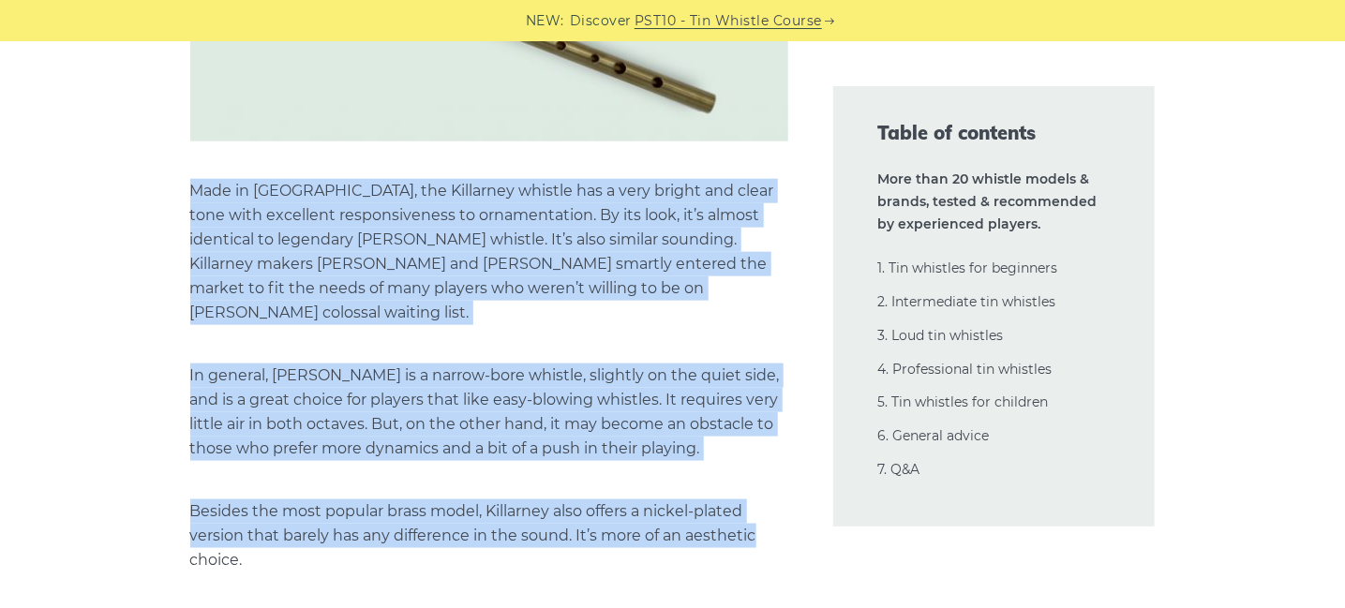
drag, startPoint x: 191, startPoint y: 139, endPoint x: 764, endPoint y: 471, distance: 662.3
copy div "Made in [GEOGRAPHIC_DATA], the Killarney whistle has a very bright and clear to…"
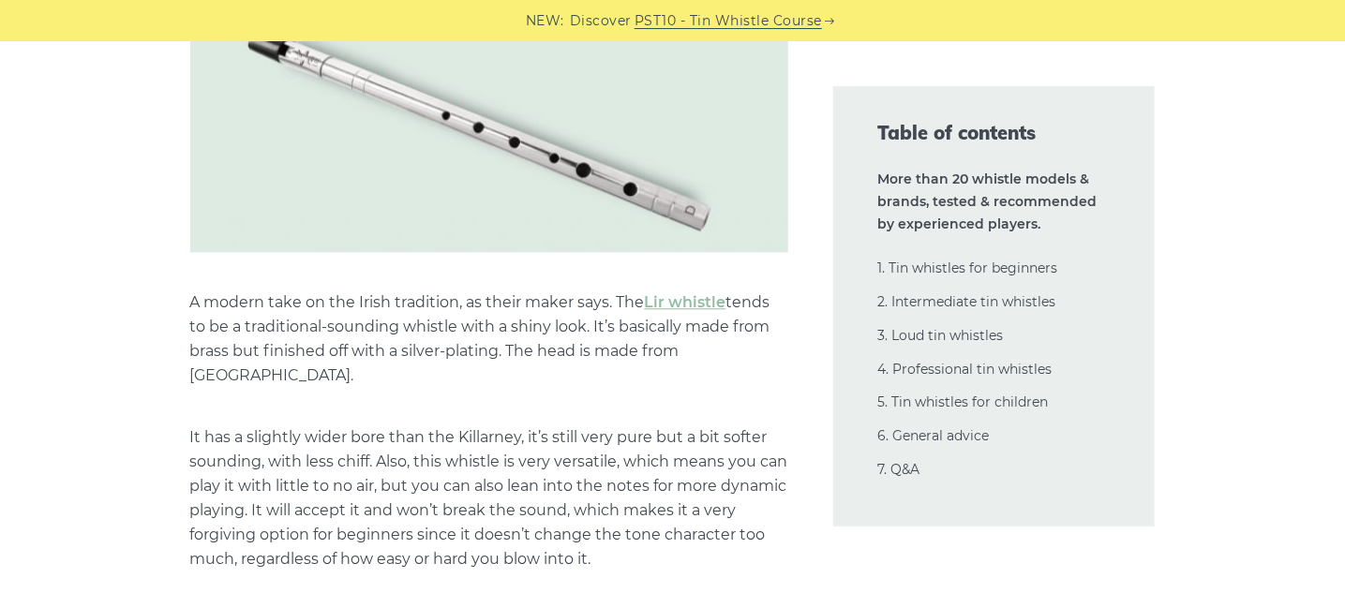
scroll to position [13290, 0]
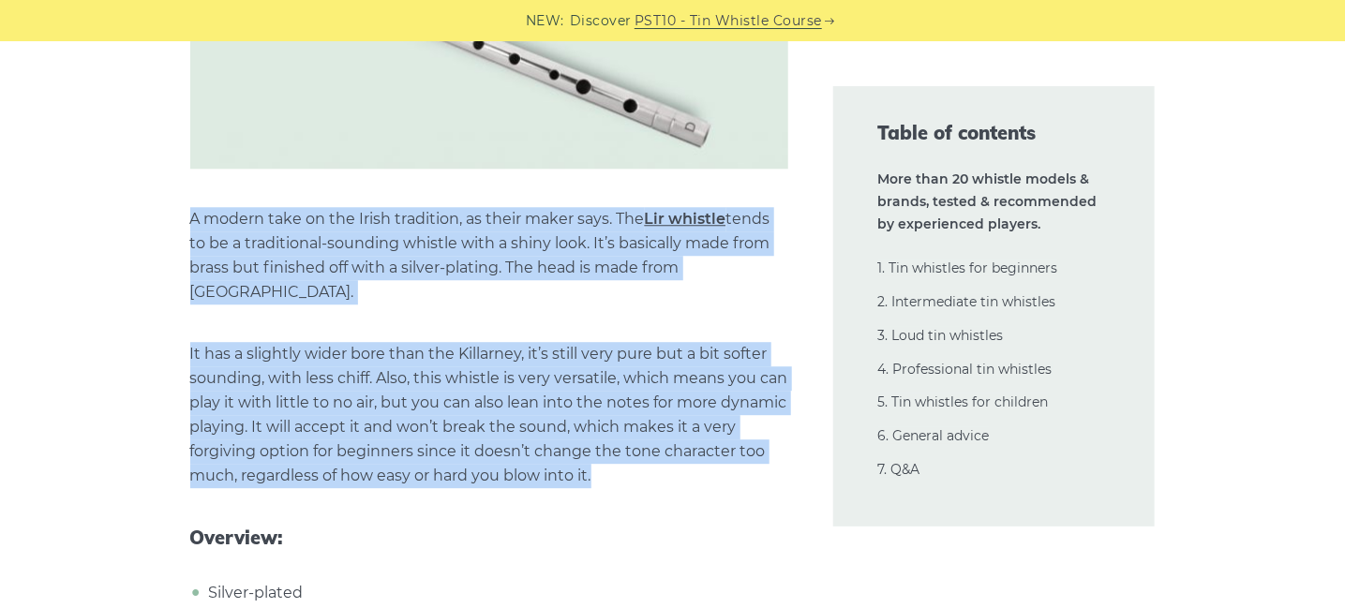
drag, startPoint x: 193, startPoint y: 153, endPoint x: 686, endPoint y: 377, distance: 541.5
copy div "A modern take on the Irish tradition, as their maker says. The Lir whistle tend…"
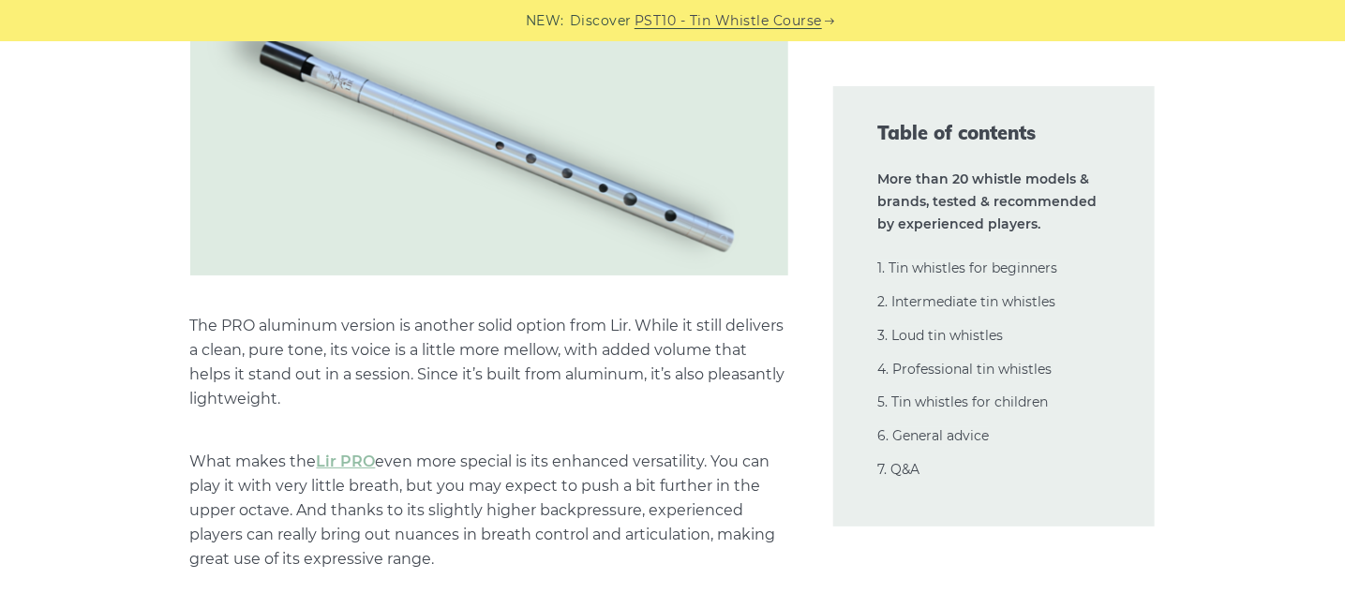
scroll to position [14227, 0]
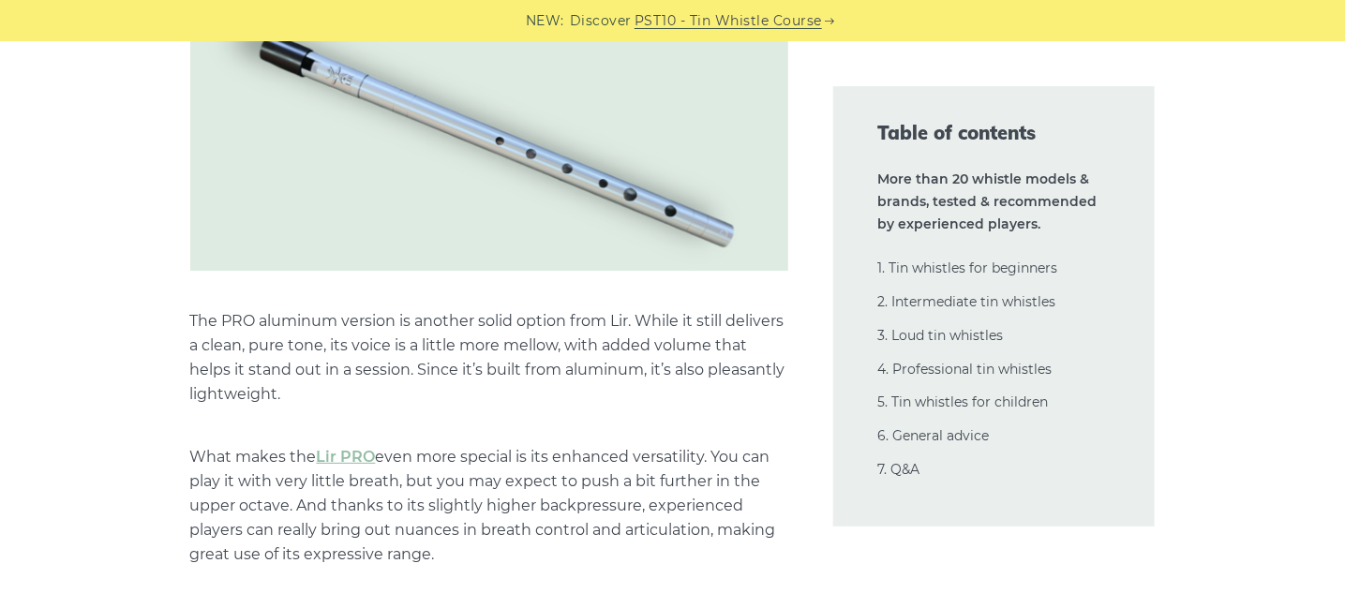
drag, startPoint x: 190, startPoint y: 224, endPoint x: 657, endPoint y: 455, distance: 520.6
copy div "The PRO aluminum version is another solid option from Lir. While it still deliv…"
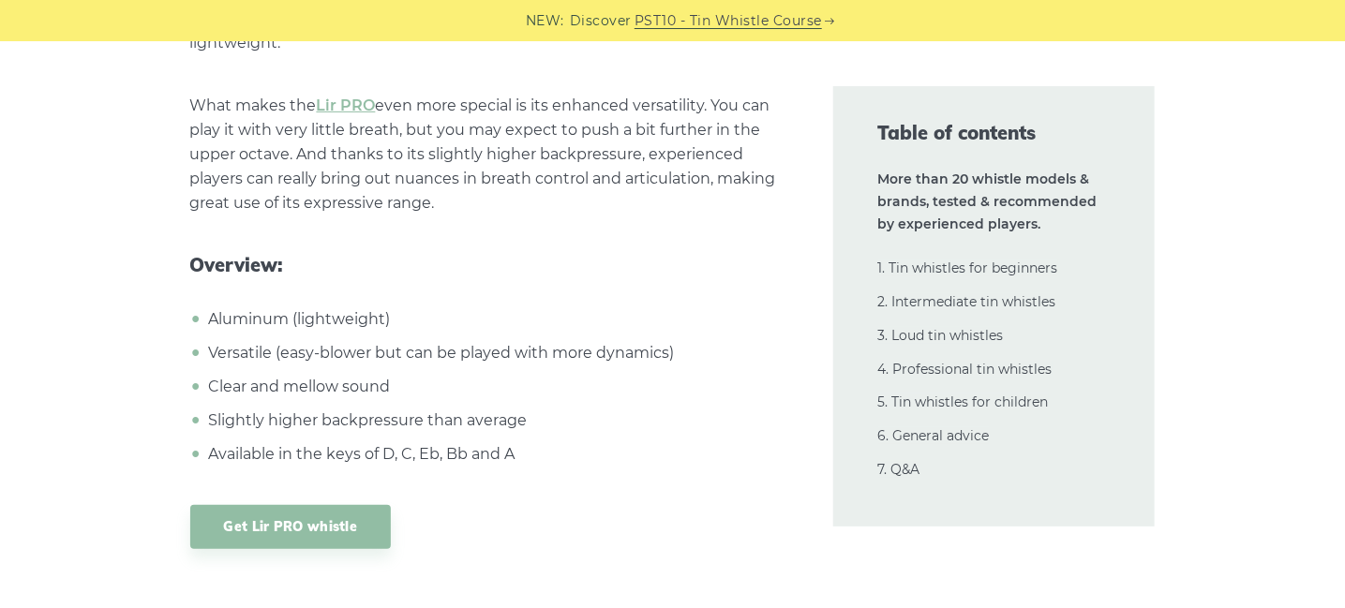
scroll to position [14602, 0]
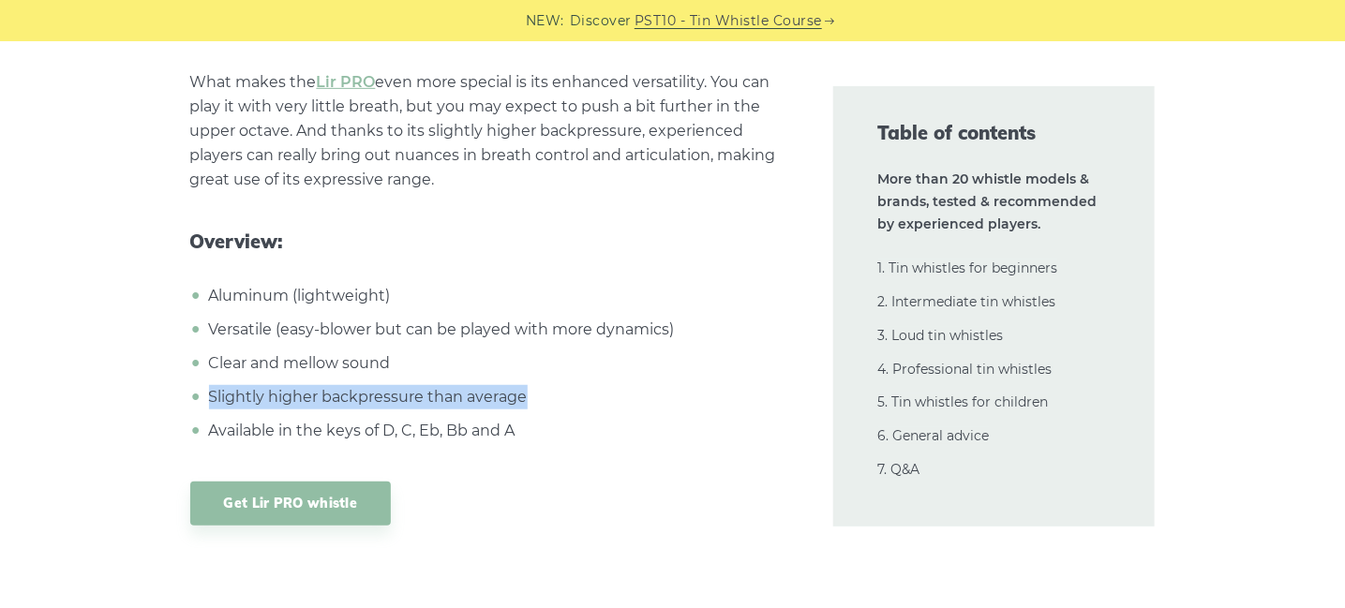
drag, startPoint x: 213, startPoint y: 300, endPoint x: 524, endPoint y: 302, distance: 311.1
click at [524, 385] on li "Slightly higher backpressure than average" at bounding box center [496, 397] width 584 height 24
copy li "Slightly higher backpressure than average"
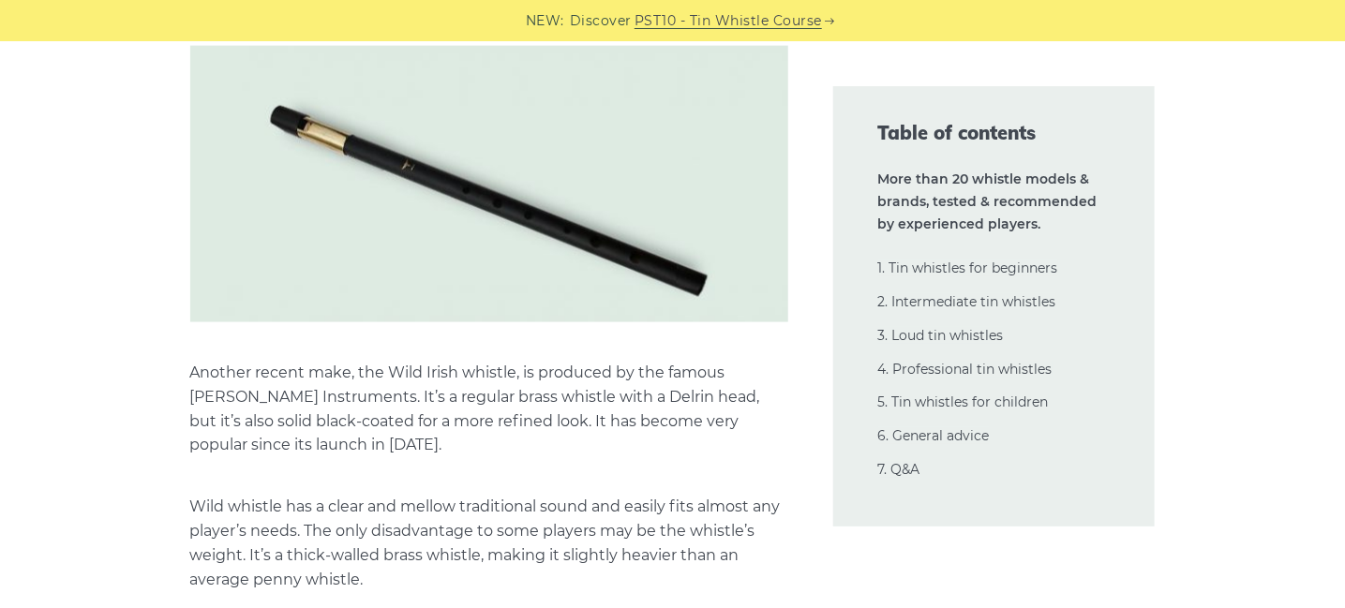
scroll to position [15258, 0]
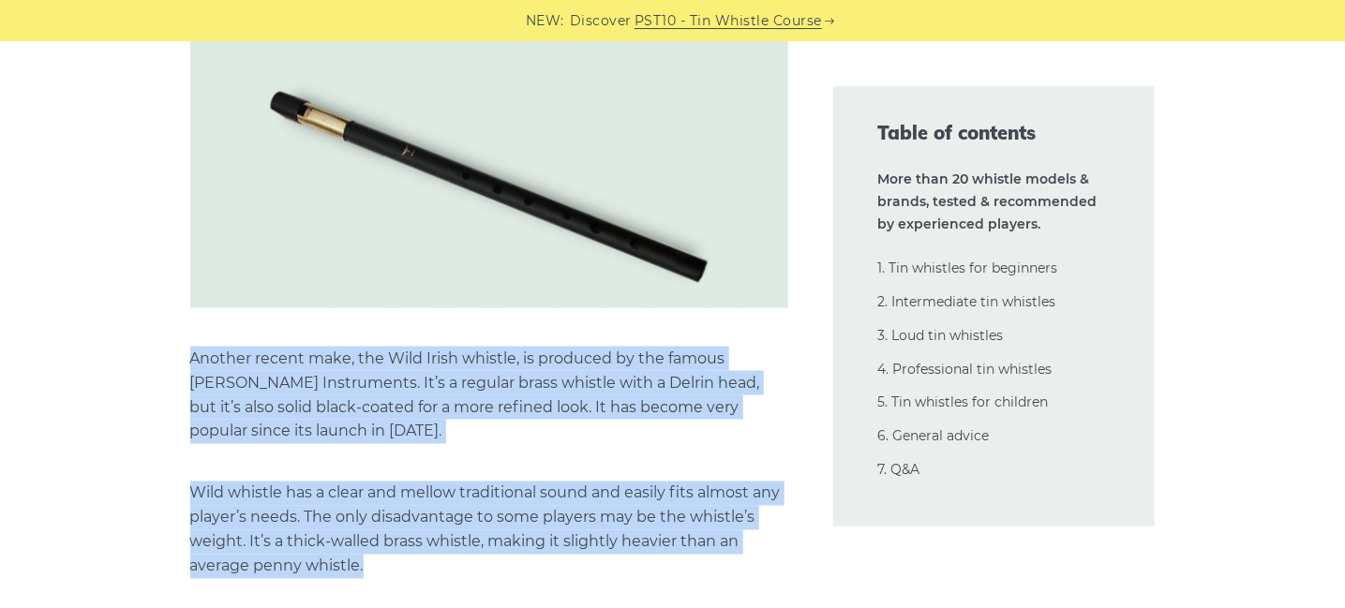
drag, startPoint x: 191, startPoint y: 264, endPoint x: 533, endPoint y: 471, distance: 399.9
copy div "Another recent make, the Wild Irish whistle, is produced by the famous [PERSON_…"
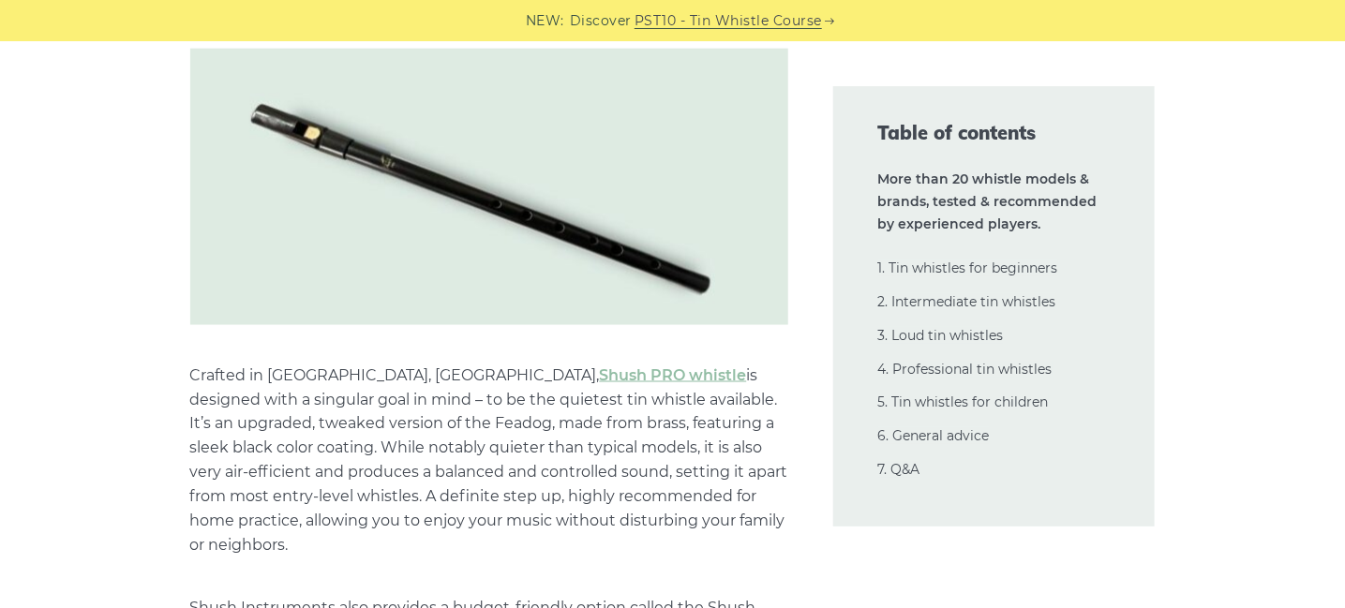
scroll to position [18163, 0]
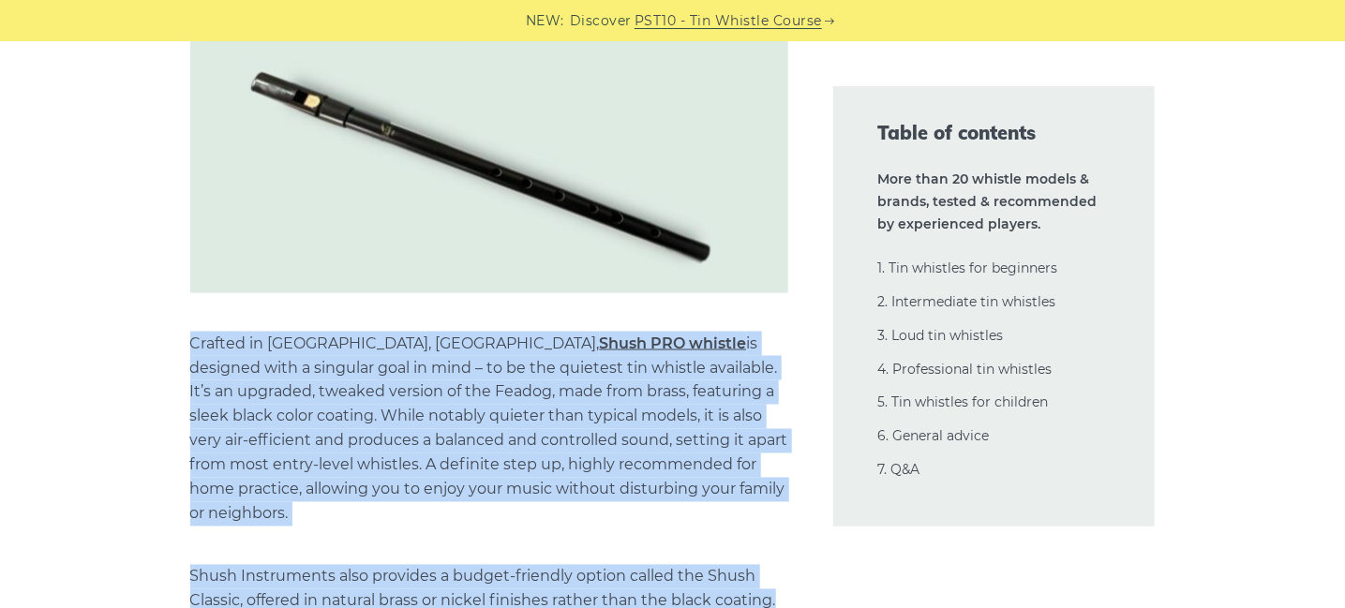
drag, startPoint x: 189, startPoint y: 244, endPoint x: 783, endPoint y: 477, distance: 637.5
copy div "Crafted in [GEOGRAPHIC_DATA], [GEOGRAPHIC_DATA], Shush PRO whistle is designed …"
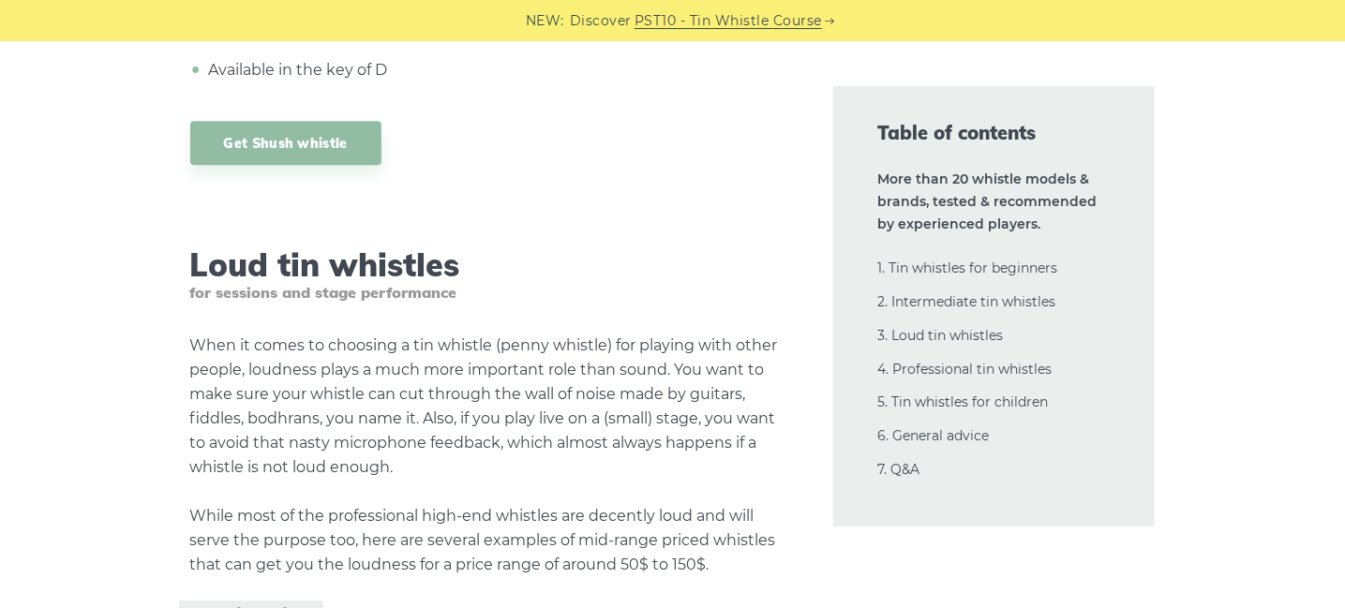
scroll to position [18913, 0]
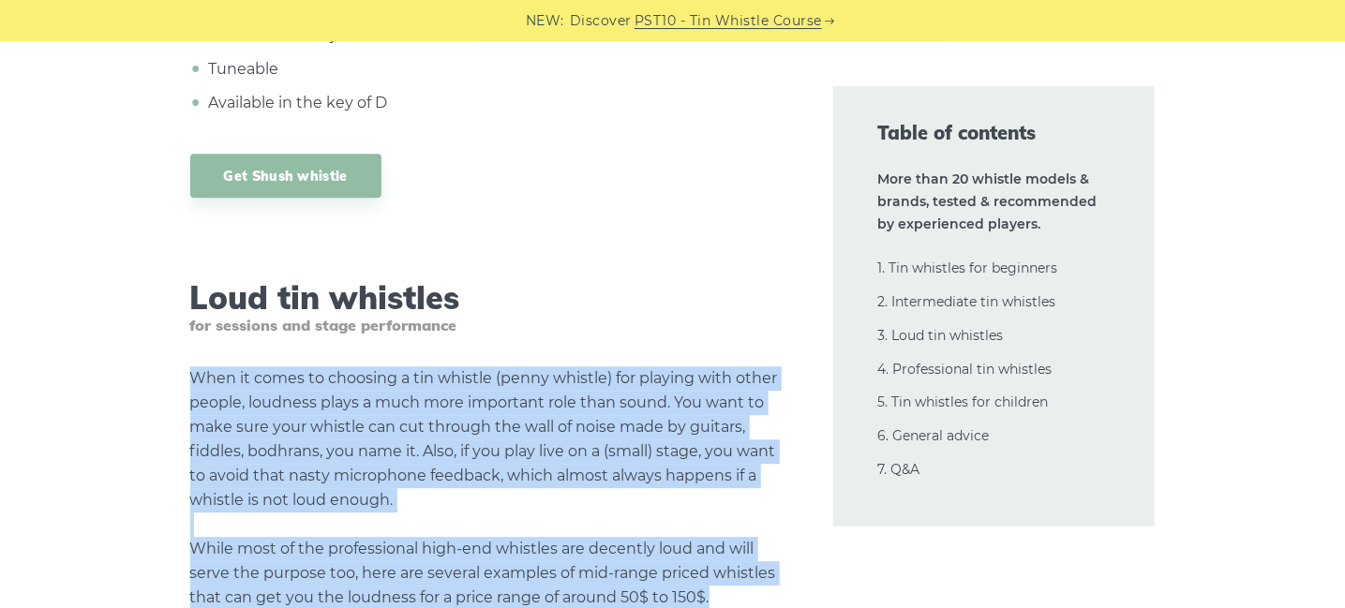
drag, startPoint x: 196, startPoint y: 258, endPoint x: 753, endPoint y: 469, distance: 595.3
click at [753, 469] on p "When it comes to choosing a tin whistle ([PERSON_NAME] whistle) for playing wit…" at bounding box center [489, 488] width 598 height 244
copy p "When it comes to choosing a tin whistle ([PERSON_NAME] whistle) for playing wit…"
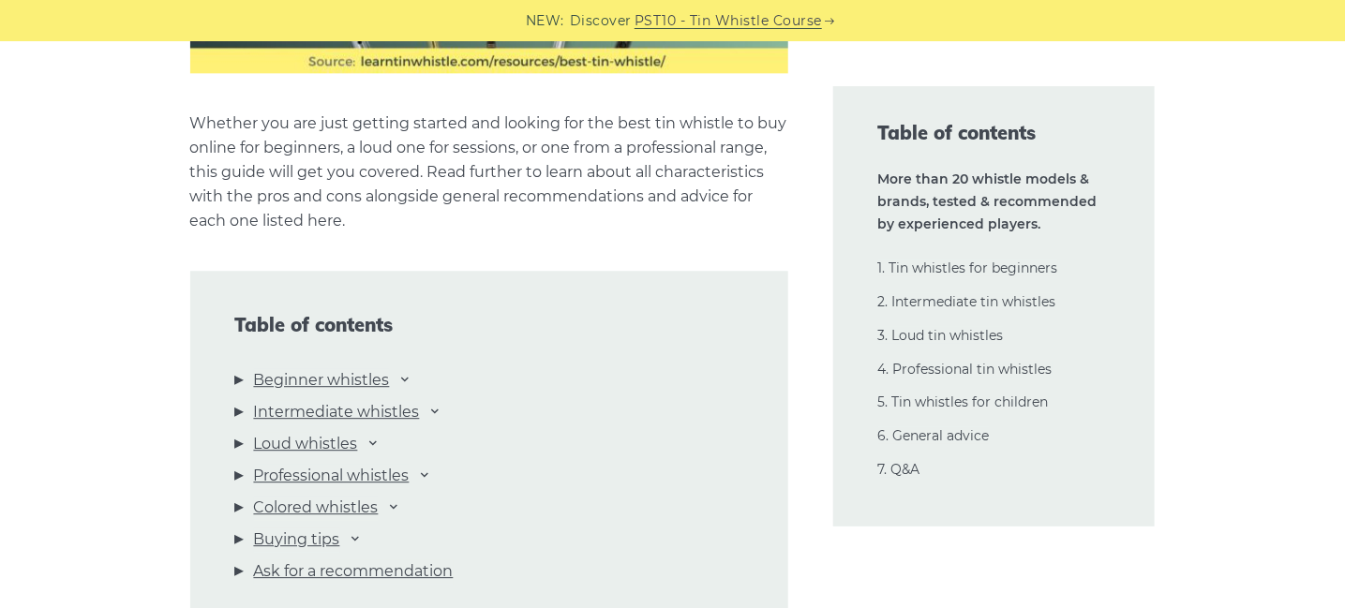
scroll to position [1857, 0]
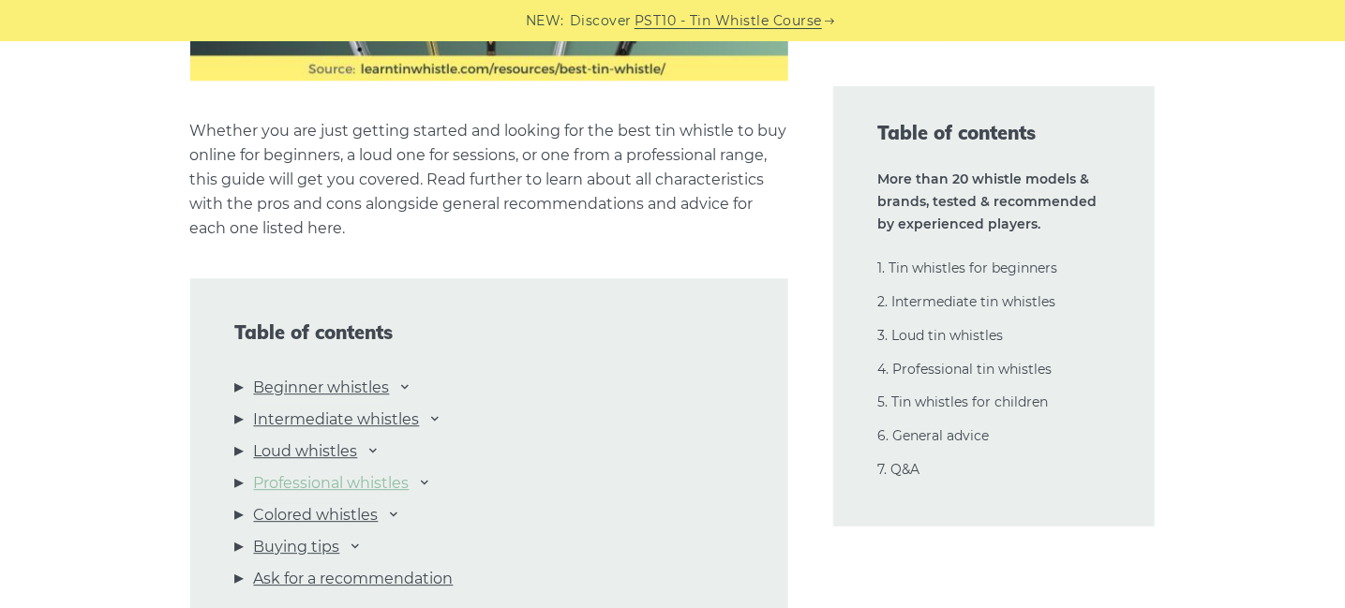
click at [357, 489] on link "Professional whistles" at bounding box center [332, 483] width 156 height 24
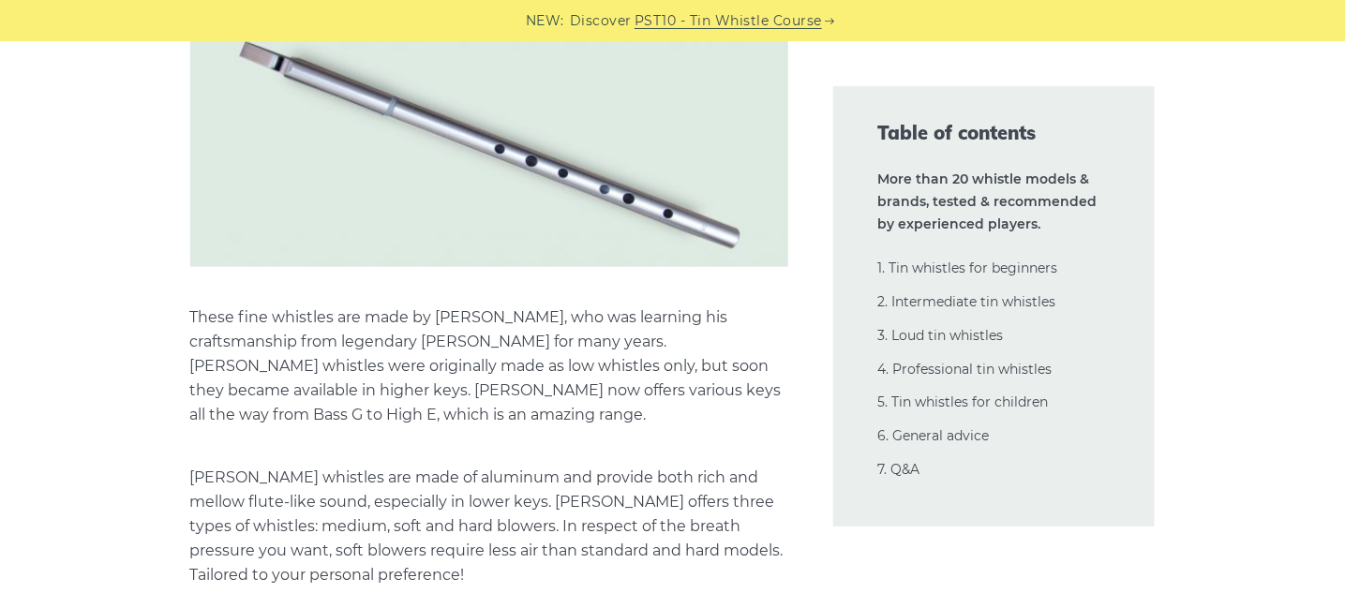
scroll to position [26224, 0]
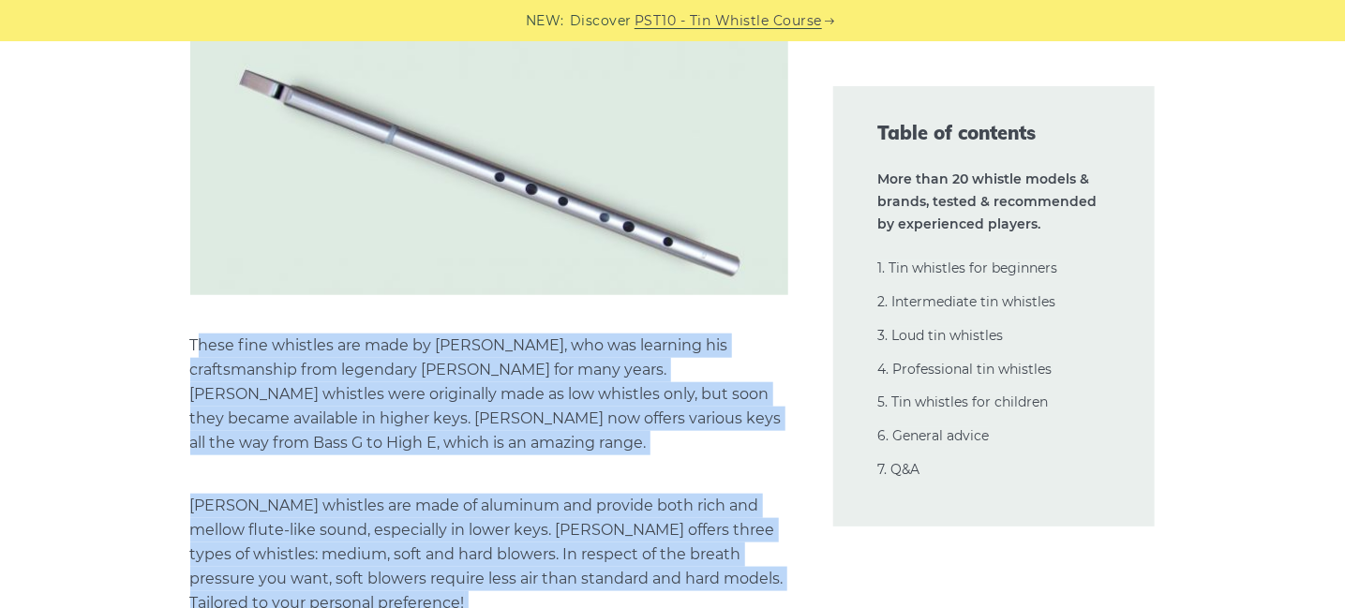
drag, startPoint x: 194, startPoint y: 175, endPoint x: 697, endPoint y: 507, distance: 602.8
copy div "hese fine whistles are made by [PERSON_NAME], who was learning his craftsmanshi…"
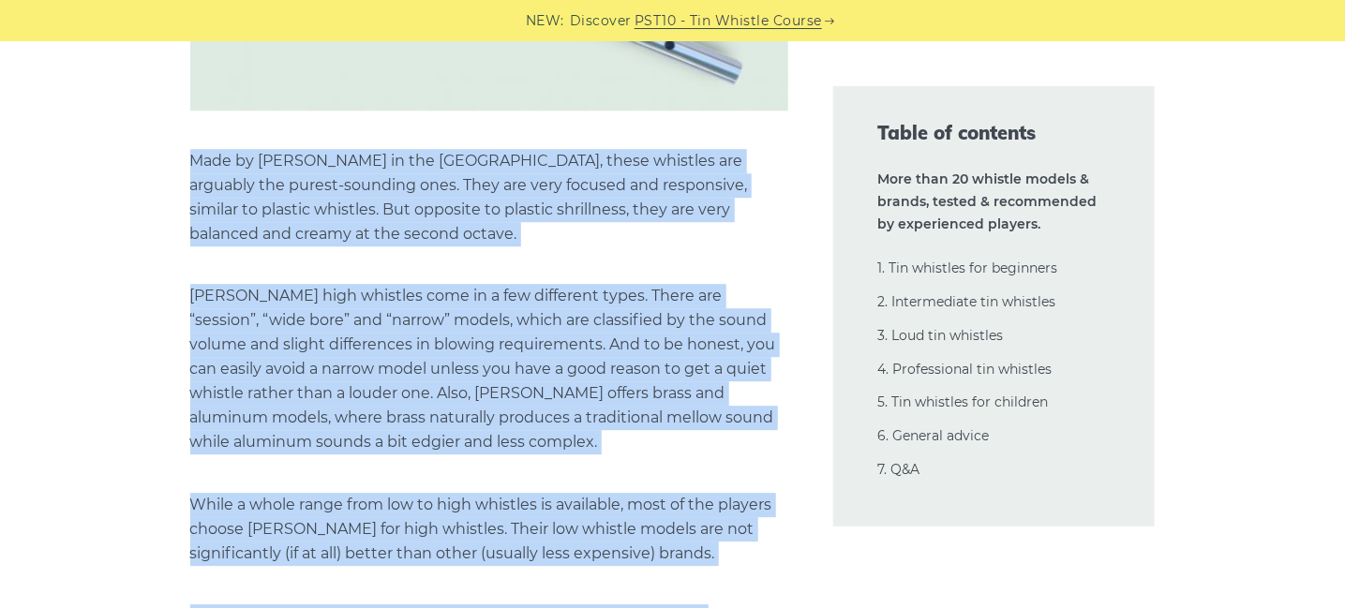
scroll to position [27699, 0]
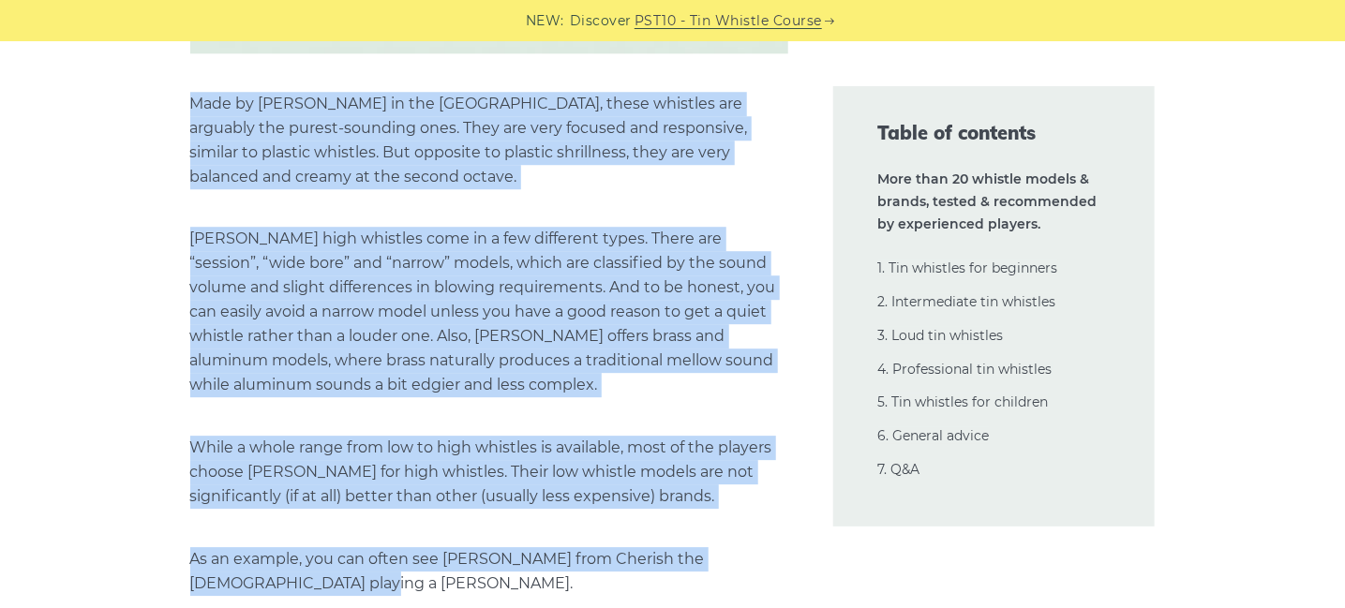
drag, startPoint x: 192, startPoint y: 189, endPoint x: 631, endPoint y: 420, distance: 495.5
copy div "Lore ip Dolorsi Ametc ad eli SED, doeiu temporin utl etdolore mag aliqua-enimad…"
